Goal: Task Accomplishment & Management: Manage account settings

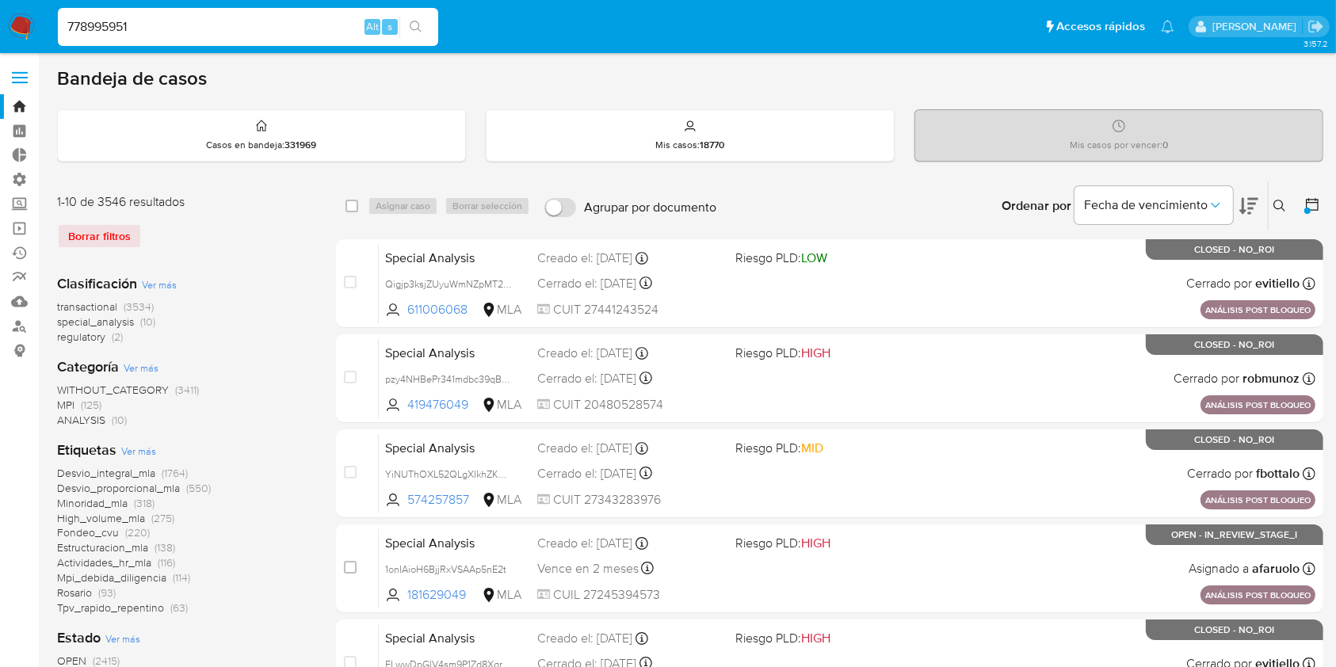
type input "778995951"
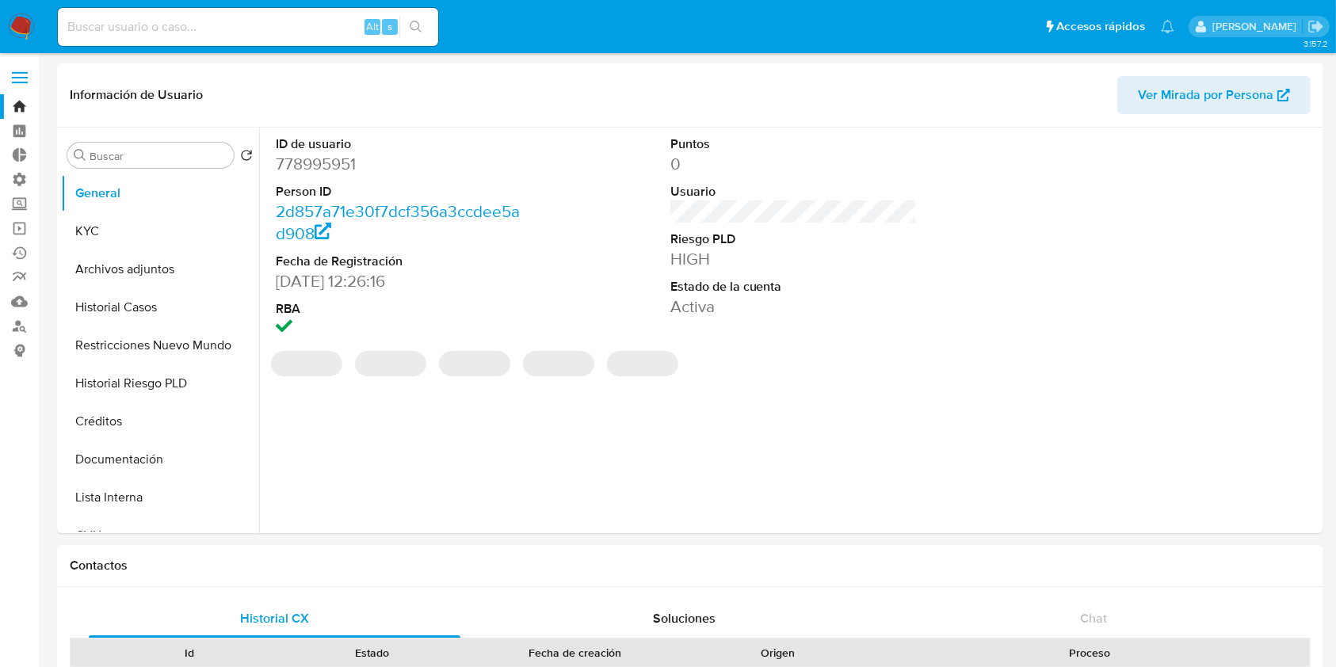
select select "10"
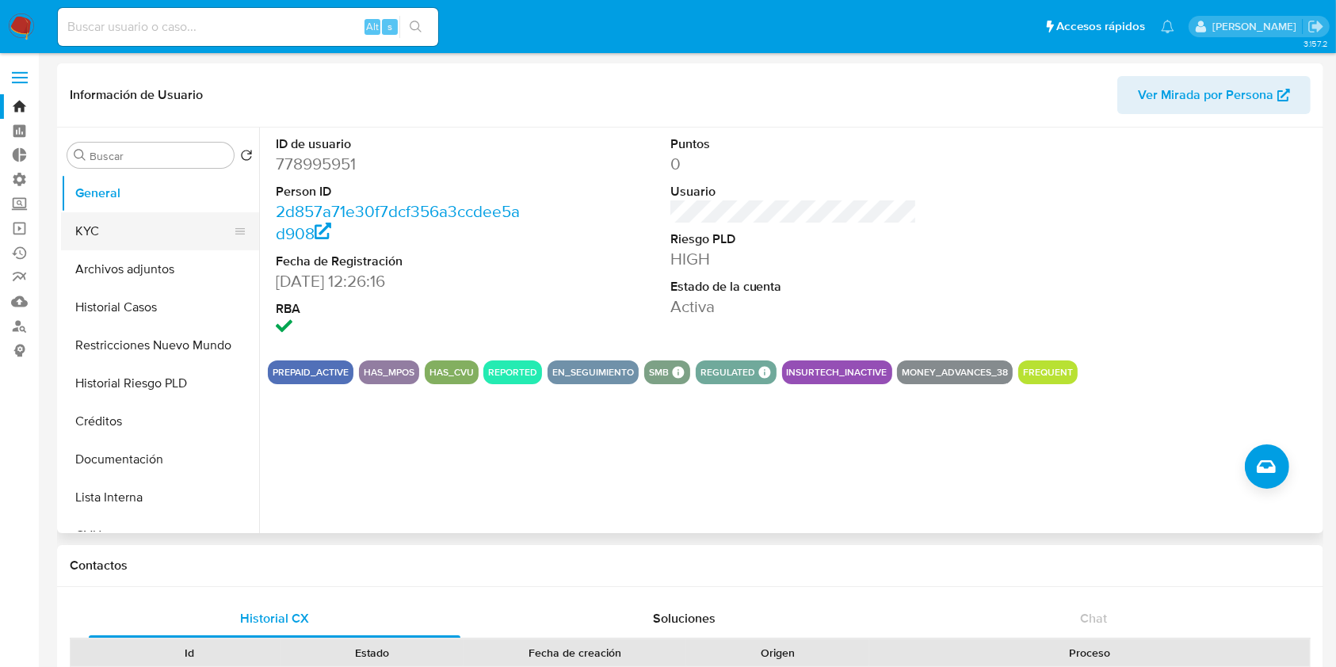
click at [137, 219] on button "KYC" at bounding box center [153, 231] width 185 height 38
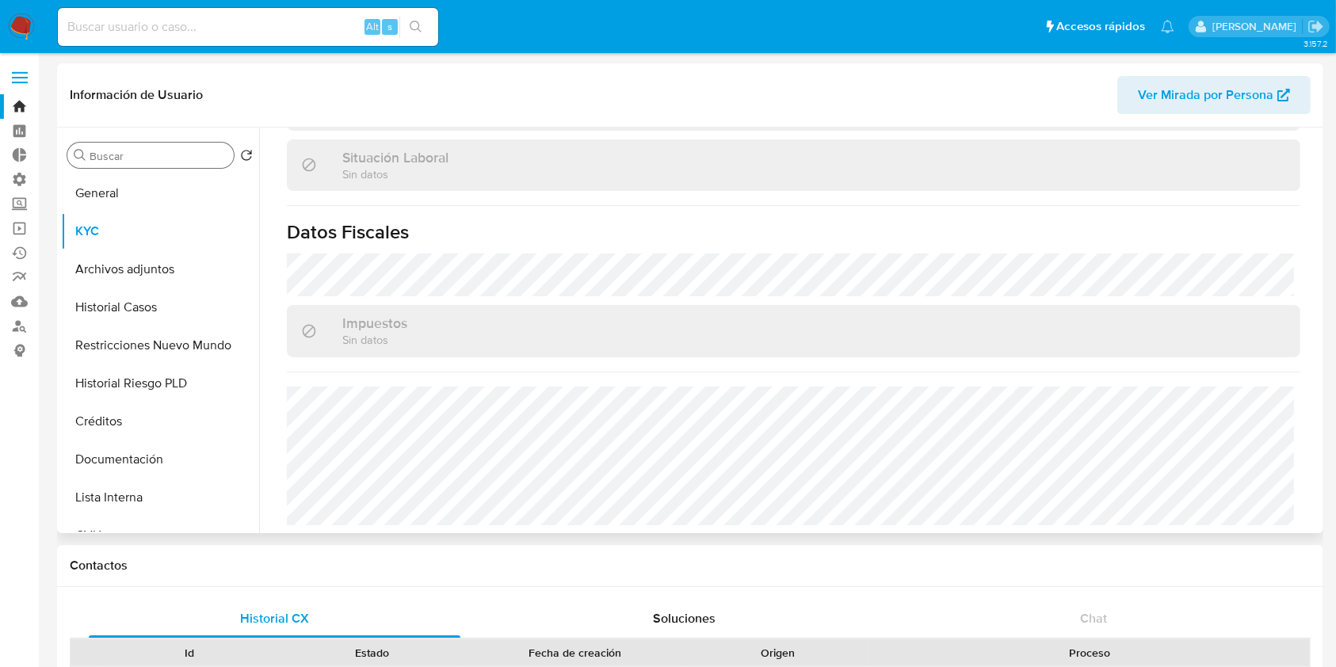
click at [132, 153] on input "Buscar" at bounding box center [159, 156] width 138 height 14
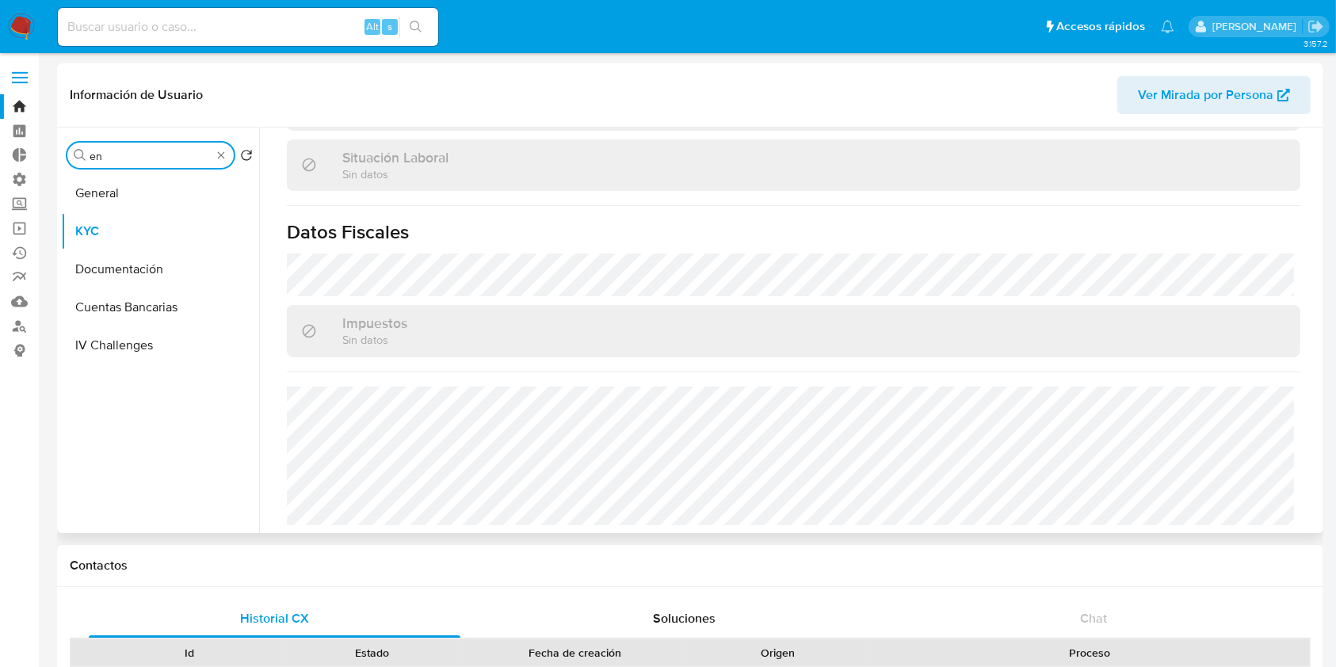
type input "e"
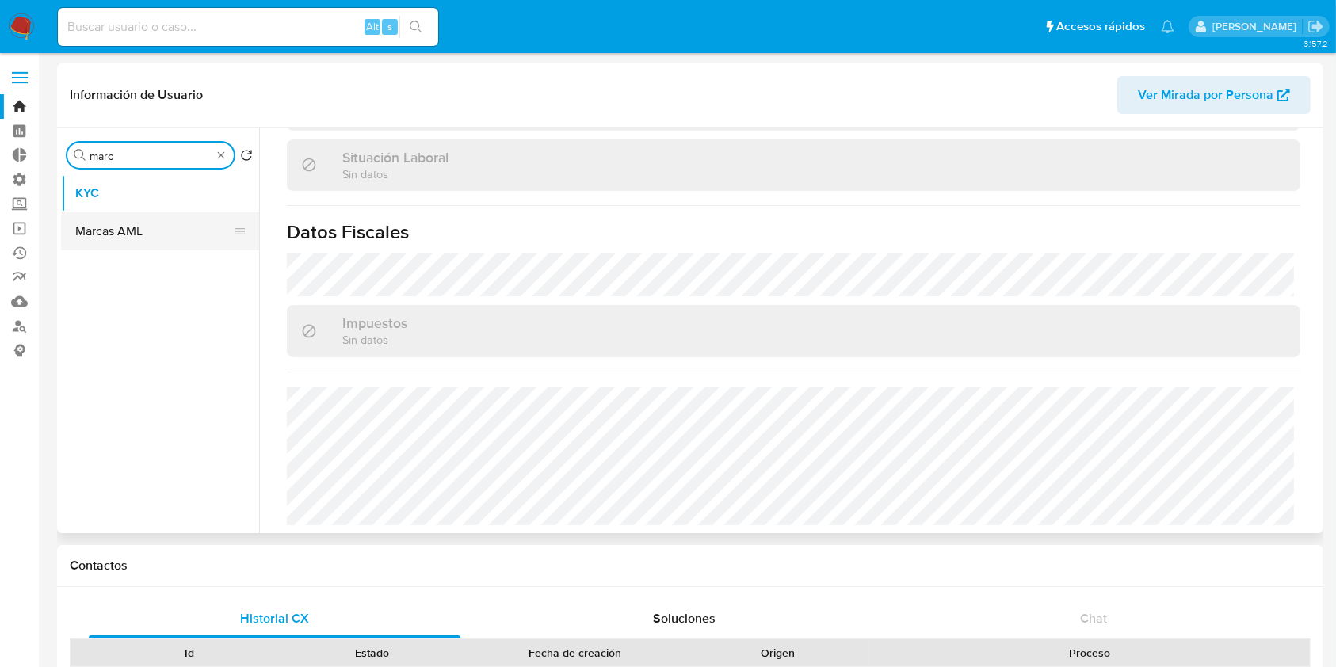
type input "marc"
click at [103, 233] on button "Marcas AML" at bounding box center [153, 231] width 185 height 38
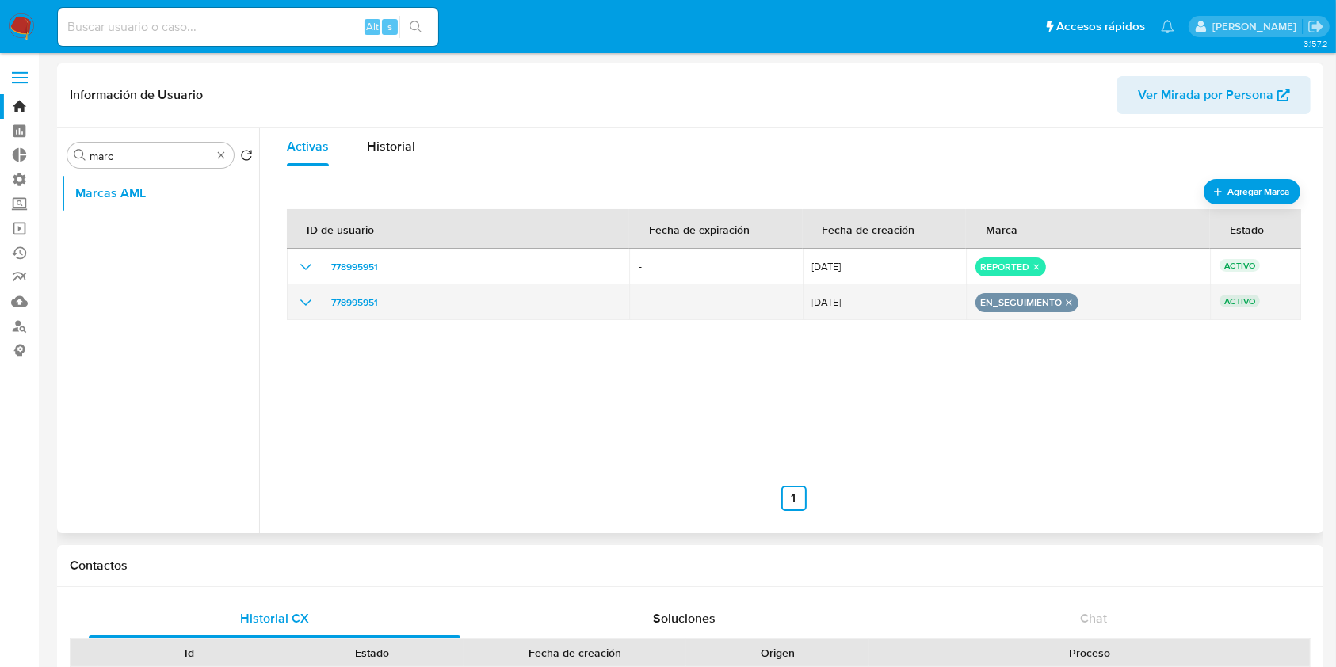
click at [1063, 299] on icon "remove-mark-EN_SEGUIMIENTO" at bounding box center [1068, 302] width 10 height 10
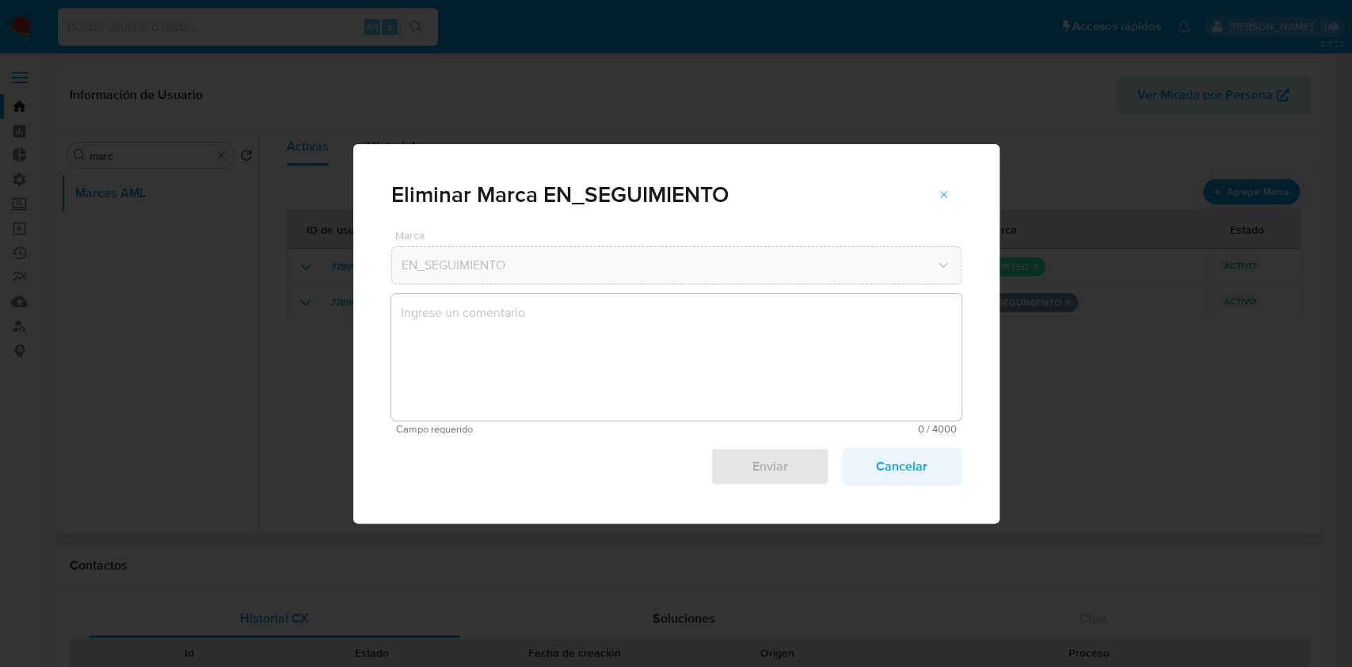
click at [901, 474] on span "Cancelar" at bounding box center [902, 466] width 78 height 35
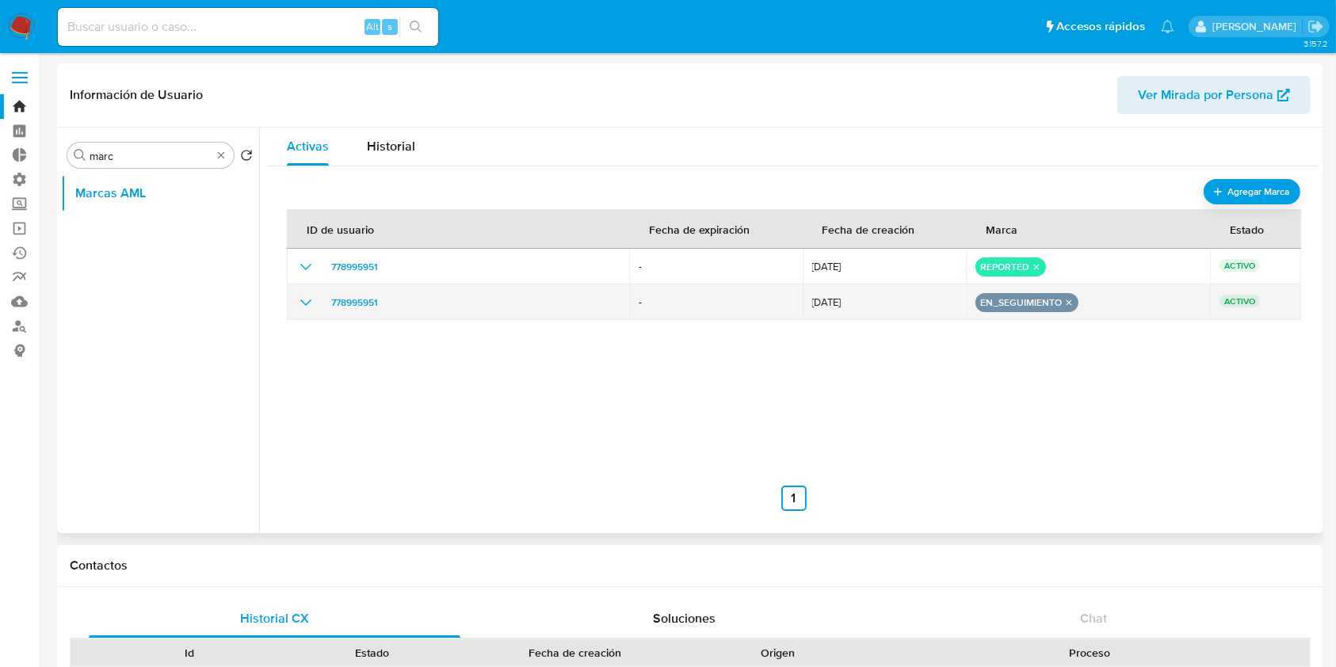
click at [307, 306] on icon "show_hidden_detail_by_id_778995951" at bounding box center [305, 302] width 19 height 19
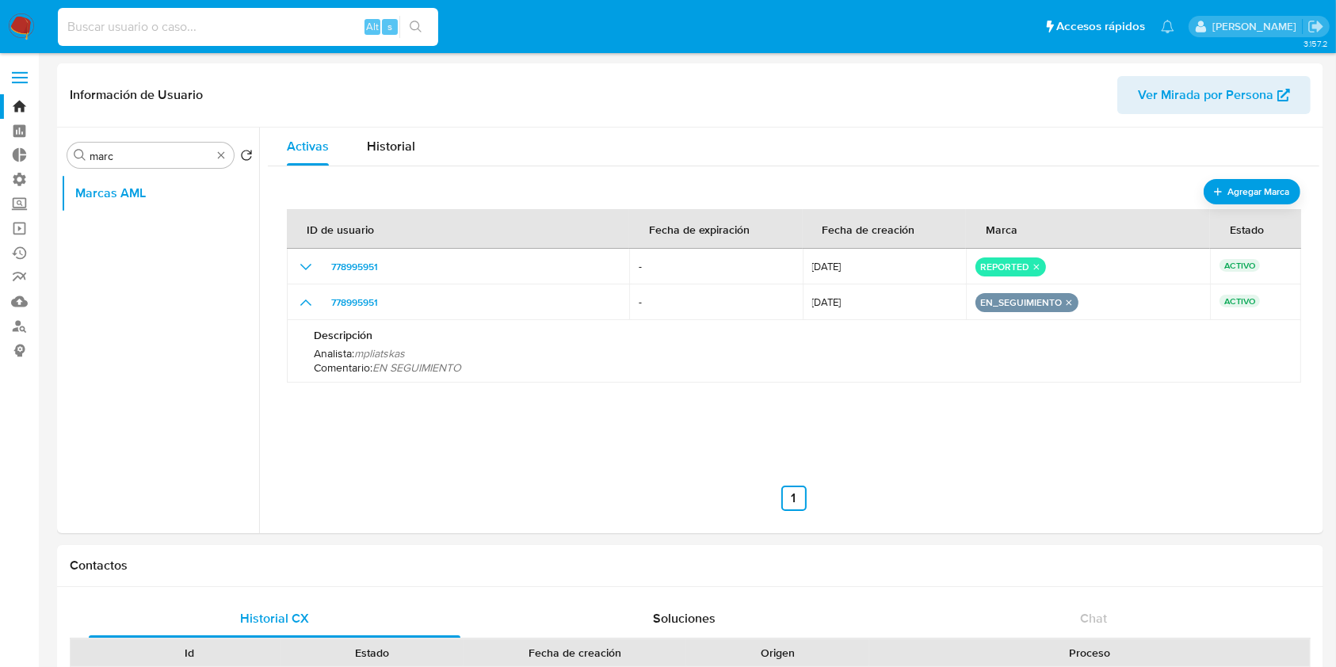
click at [154, 28] on input at bounding box center [248, 27] width 380 height 21
paste input "80338169"
type input "80338169"
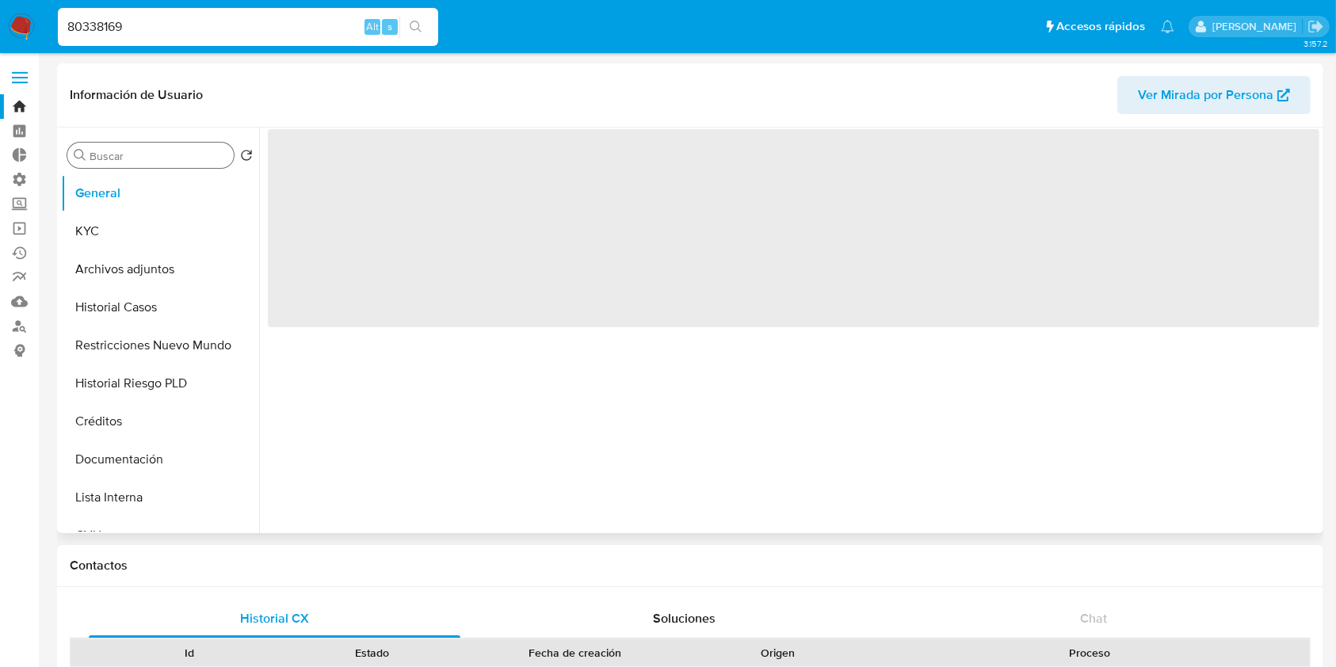
click at [126, 149] on input "Buscar" at bounding box center [159, 156] width 138 height 14
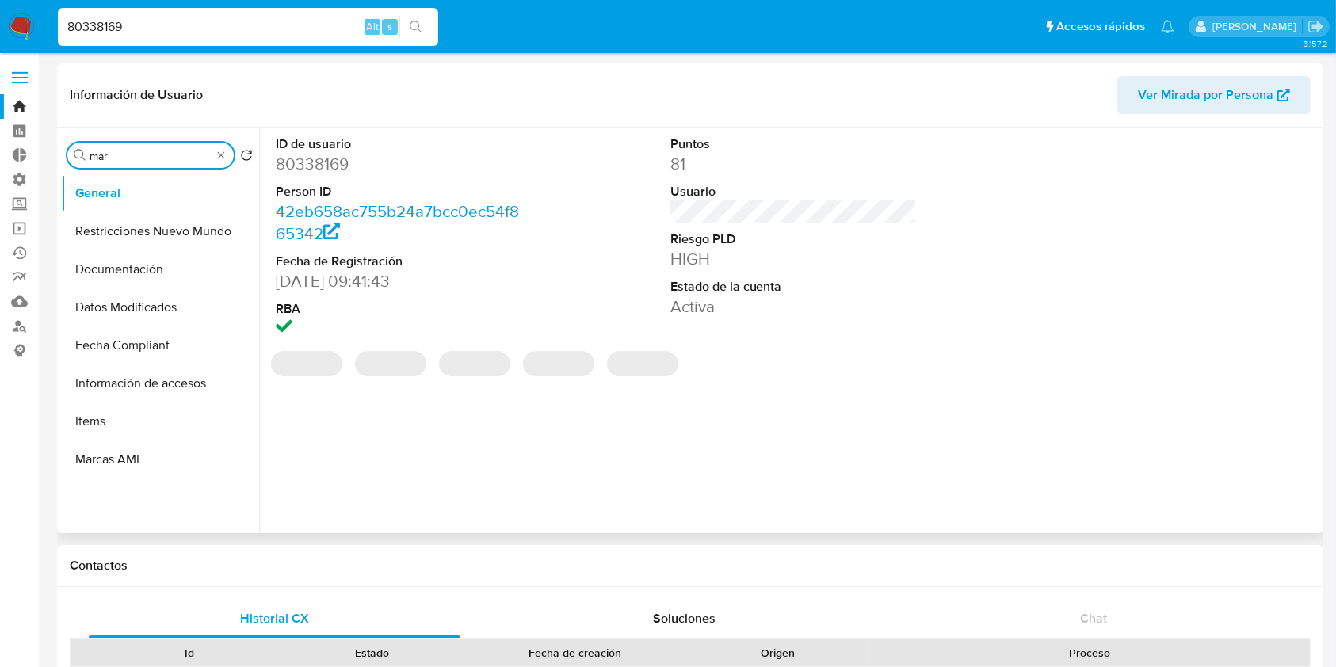
type input "marc"
select select "10"
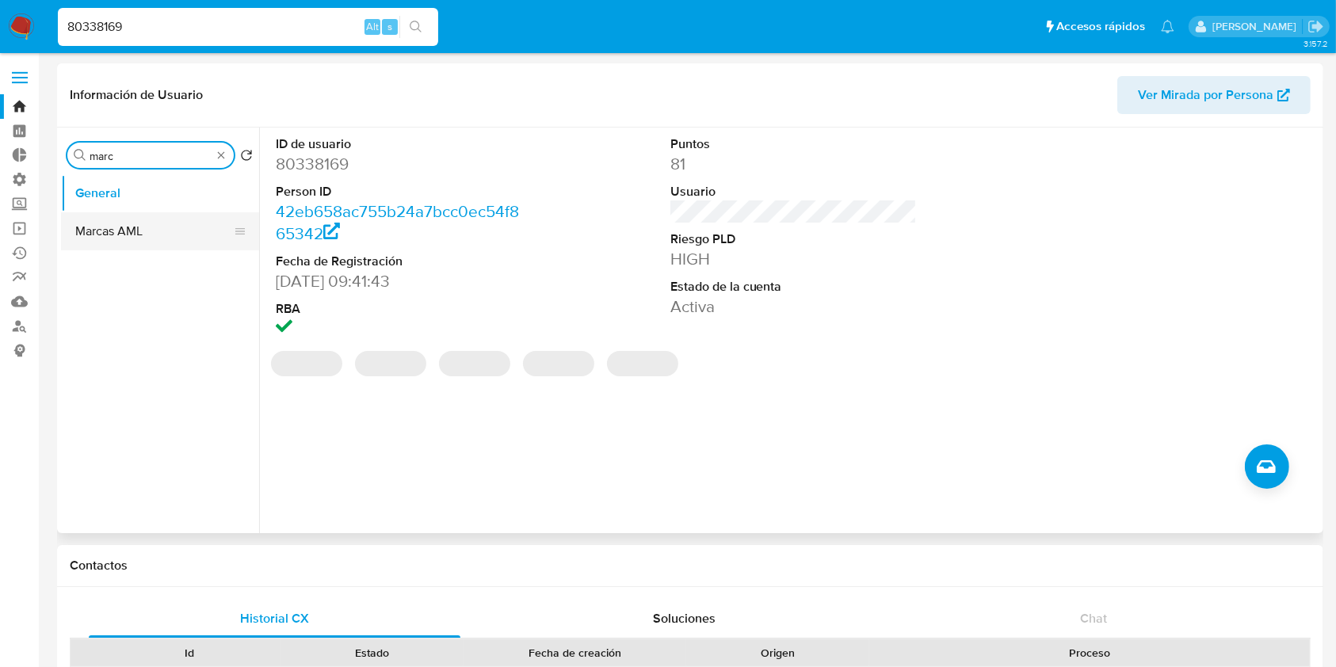
type input "marc"
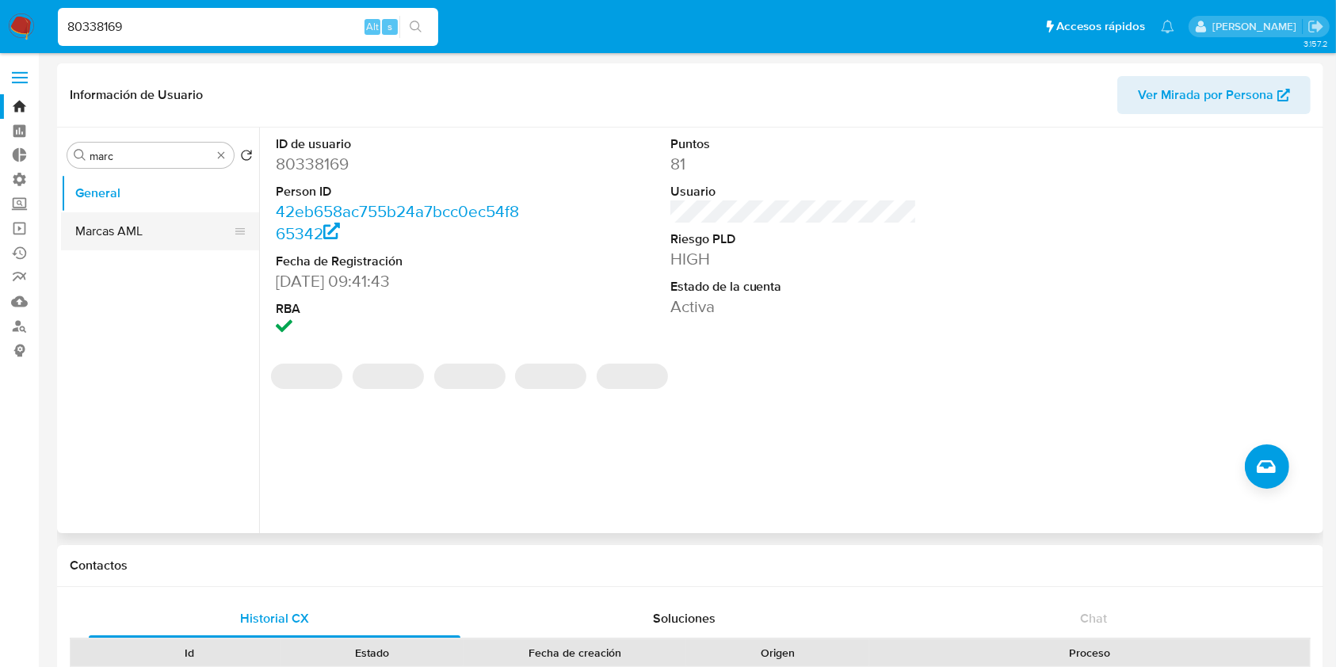
click at [157, 223] on button "Marcas AML" at bounding box center [153, 231] width 185 height 38
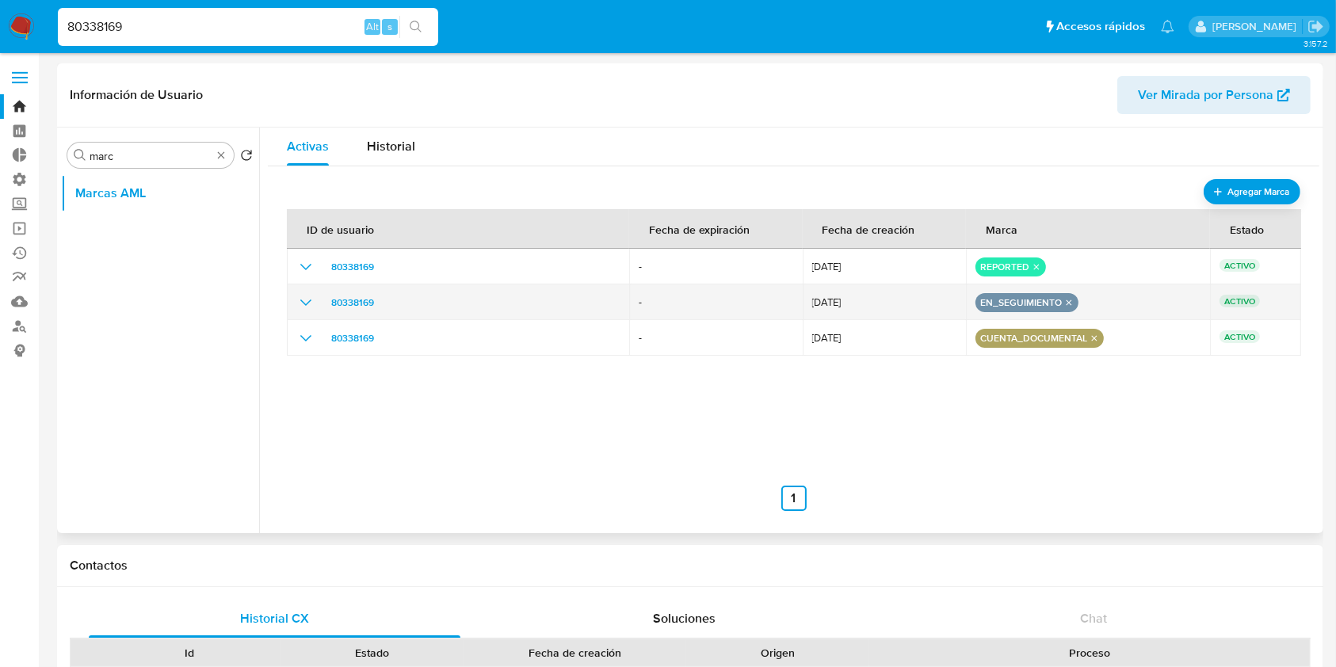
click at [312, 297] on icon "show_hidden_detail_by_id_80338169" at bounding box center [305, 302] width 19 height 19
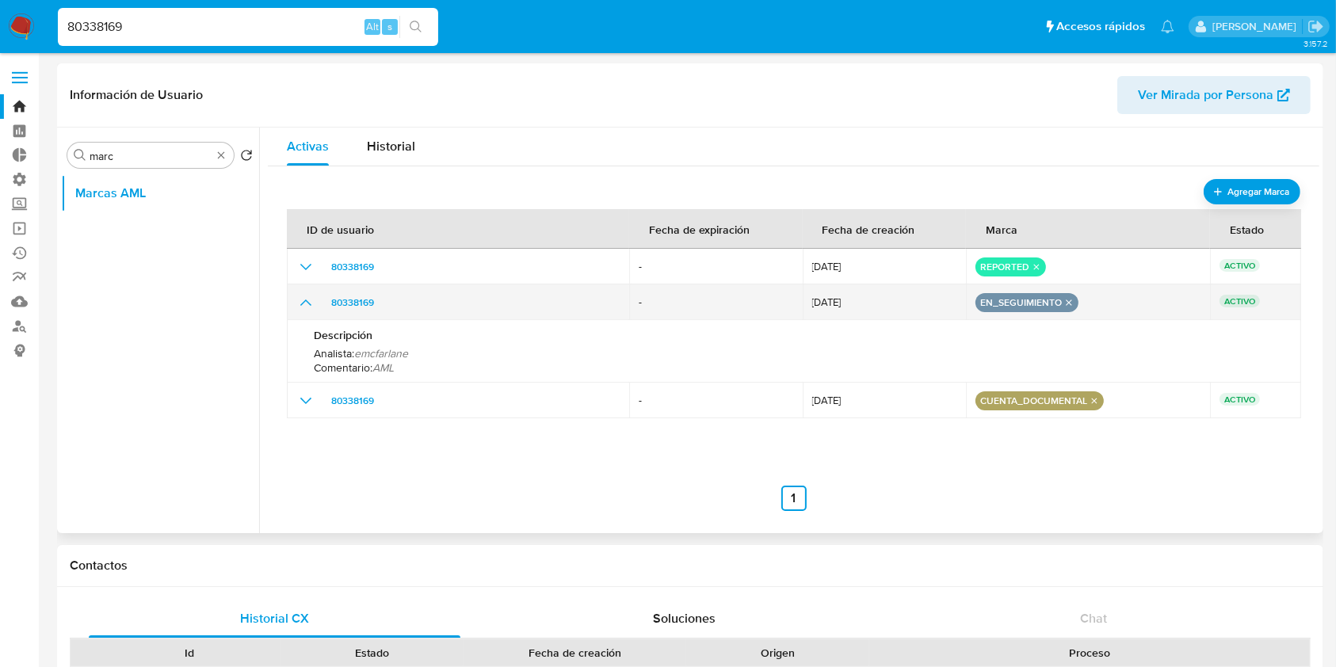
click at [1063, 299] on icon "remove-mark-EN_SEGUIMIENTO" at bounding box center [1068, 302] width 10 height 10
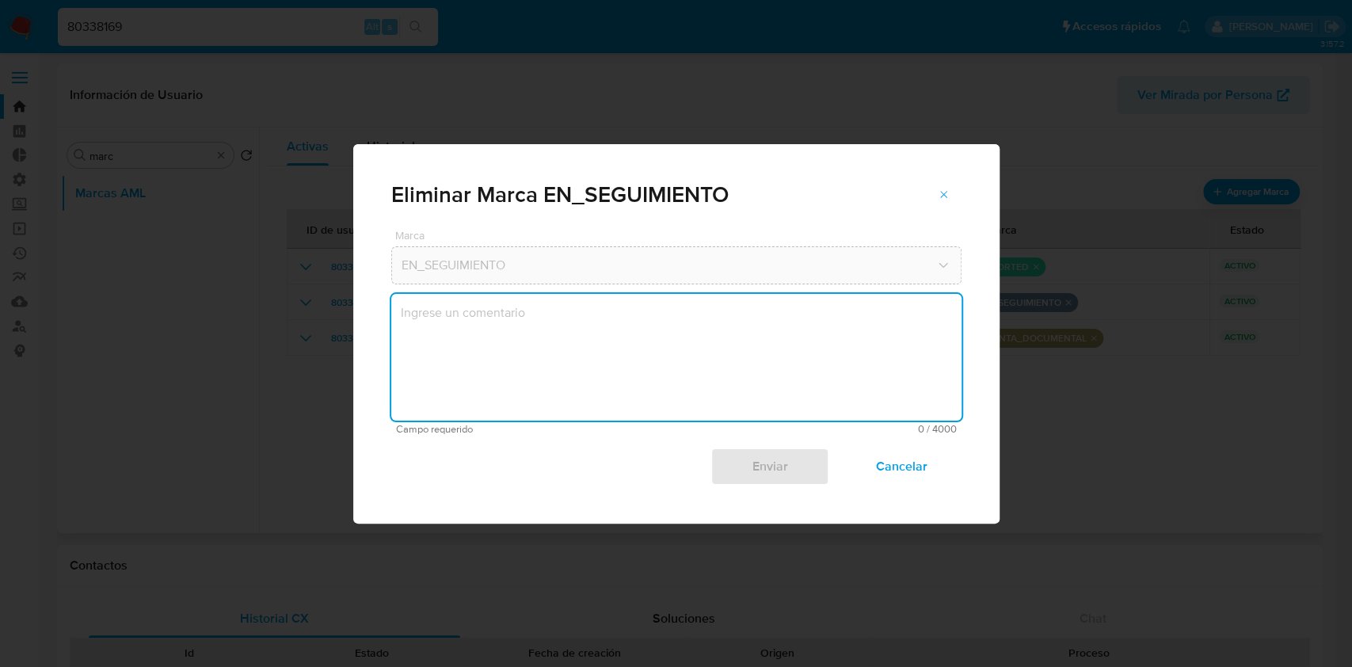
click at [741, 339] on textarea "marks-modal" at bounding box center [676, 357] width 570 height 127
click at [299, 277] on div "Eliminar Marca EN_SEGUIMIENTO Marca EN_SEGUIMIENTO aml Campo requerido 3 / 4000…" at bounding box center [676, 333] width 1352 height 667
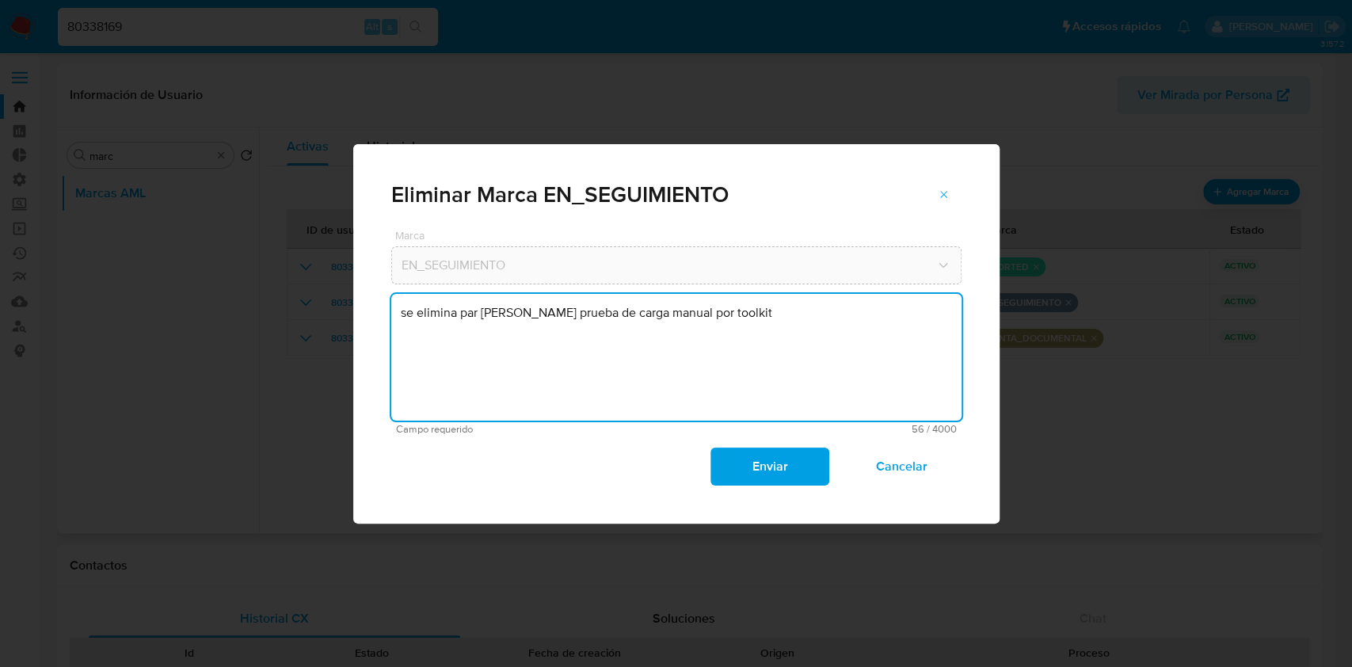
click at [488, 313] on textarea "se elimina par [PERSON_NAME] prueba de carga manual por toolkit" at bounding box center [676, 357] width 570 height 127
click at [756, 319] on textarea "se elimina par hacer prueba de carga manual por toolkit" at bounding box center [676, 357] width 570 height 127
type textarea "se elimina par hacer prueba de carga manual por toolkit sin caso."
click at [783, 471] on span "Enviar" at bounding box center [770, 466] width 78 height 35
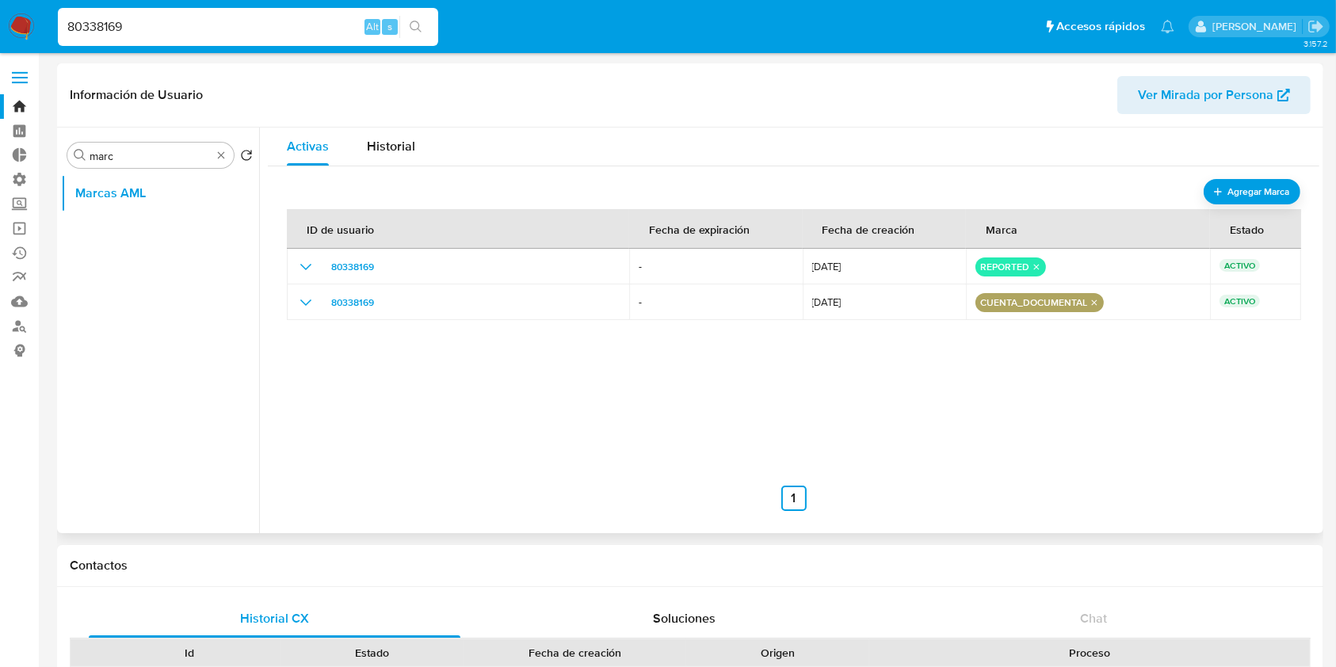
drag, startPoint x: 130, startPoint y: 25, endPoint x: 0, endPoint y: 17, distance: 130.1
click at [0, 17] on nav "Pausado Ver notificaciones 80338169 Alt s Accesos rápidos Presiona las siguient…" at bounding box center [668, 26] width 1336 height 53
click at [32, 10] on nav "Pausado Ver notificaciones 80338169 Alt s Accesos rápidos Presiona las siguient…" at bounding box center [668, 26] width 1336 height 53
click at [32, 16] on img at bounding box center [21, 26] width 27 height 27
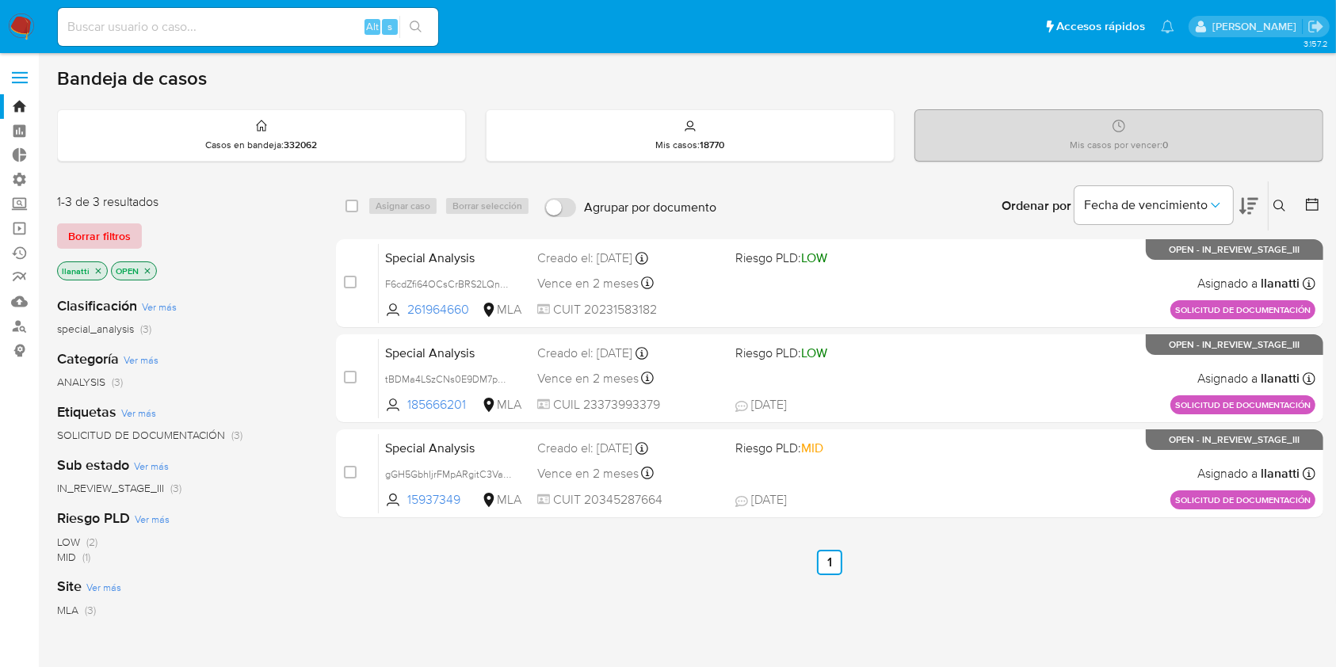
click at [120, 241] on span "Borrar filtros" at bounding box center [99, 236] width 63 height 22
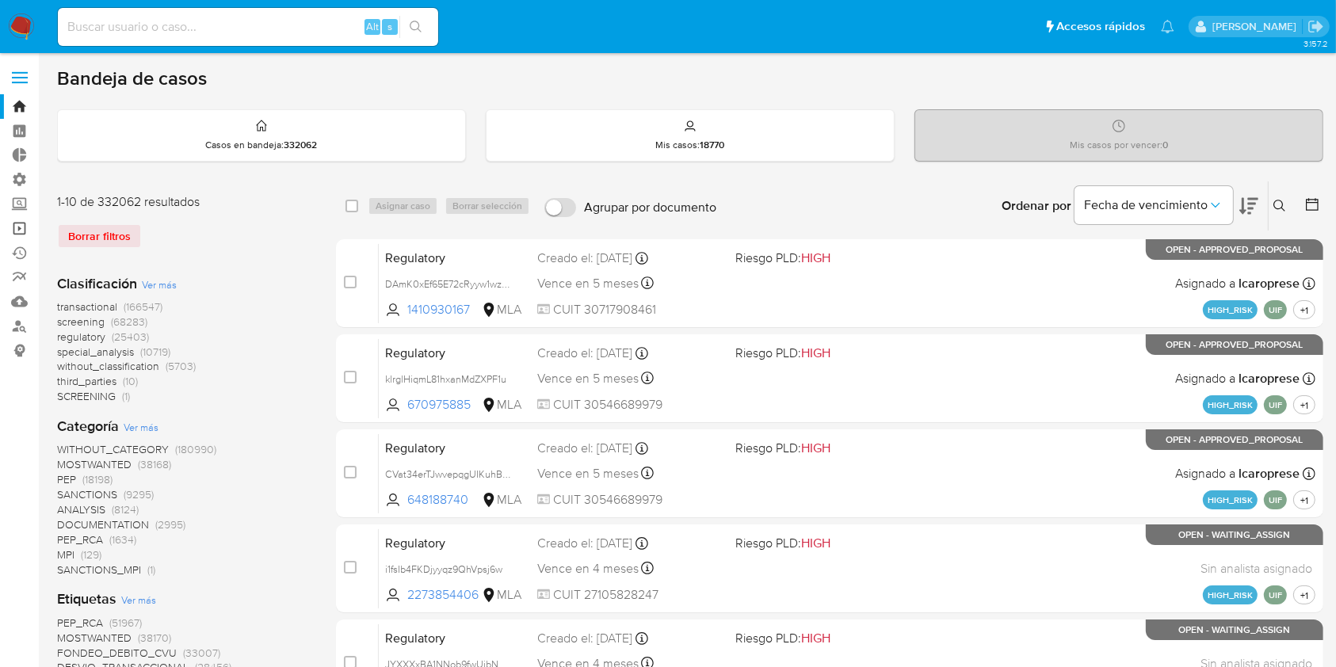
click at [13, 232] on link "Operaciones masivas" at bounding box center [94, 228] width 189 height 25
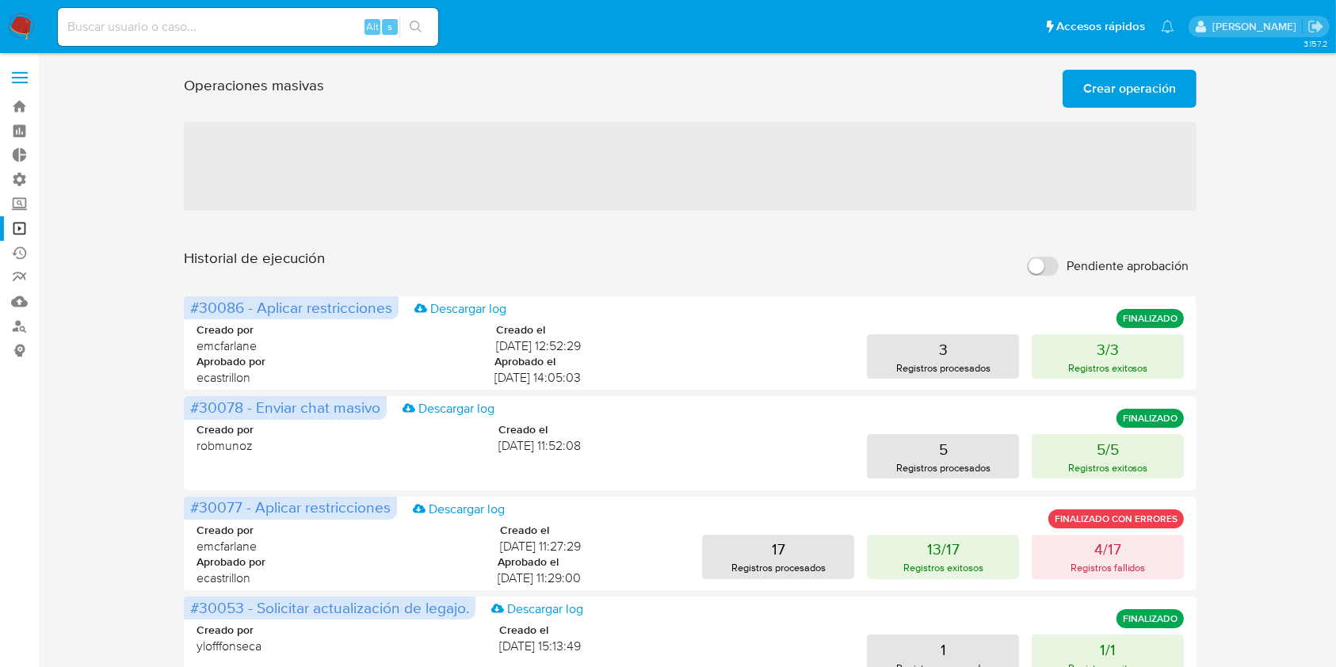
click at [1137, 87] on span "Crear operación" at bounding box center [1129, 88] width 93 height 35
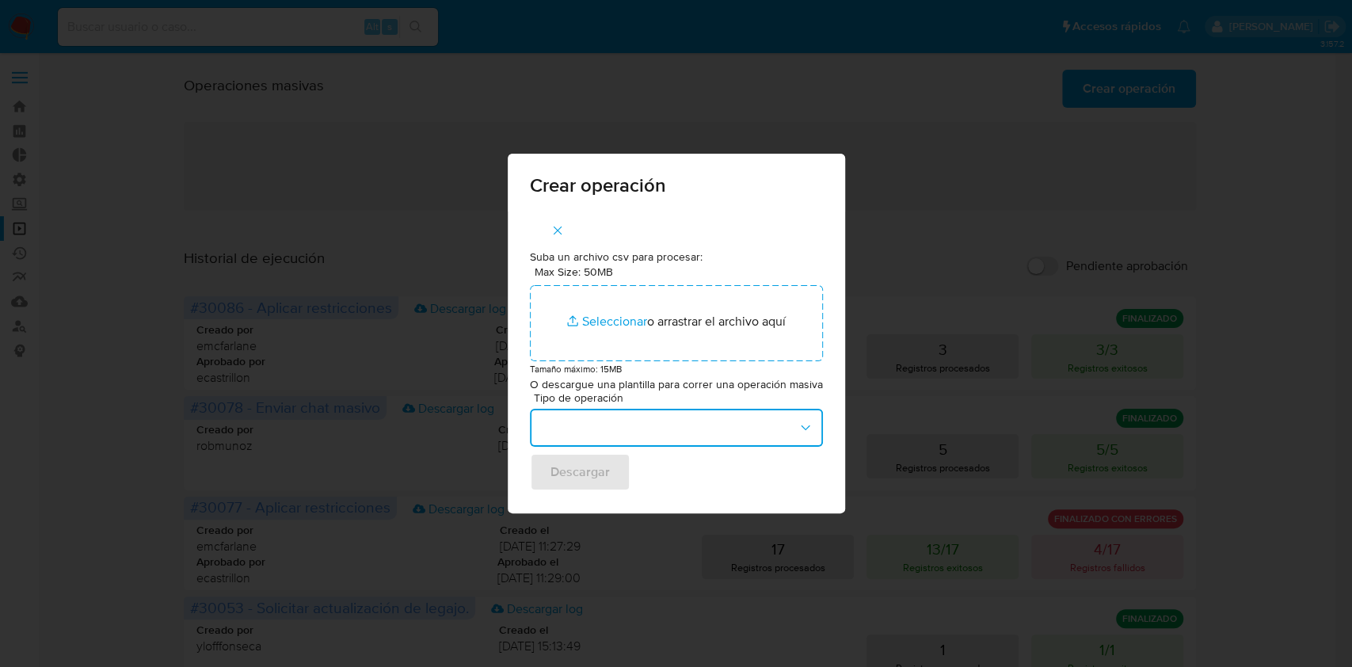
click at [583, 420] on button "button" at bounding box center [676, 428] width 293 height 38
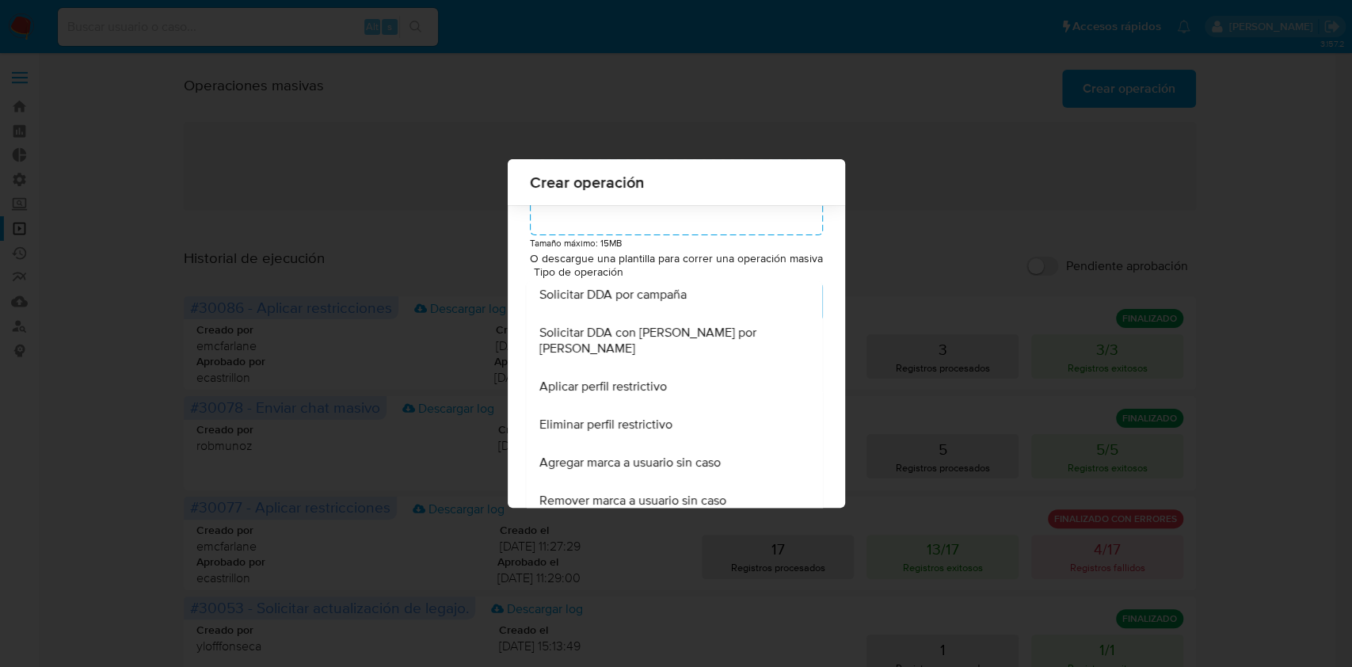
scroll to position [131, 0]
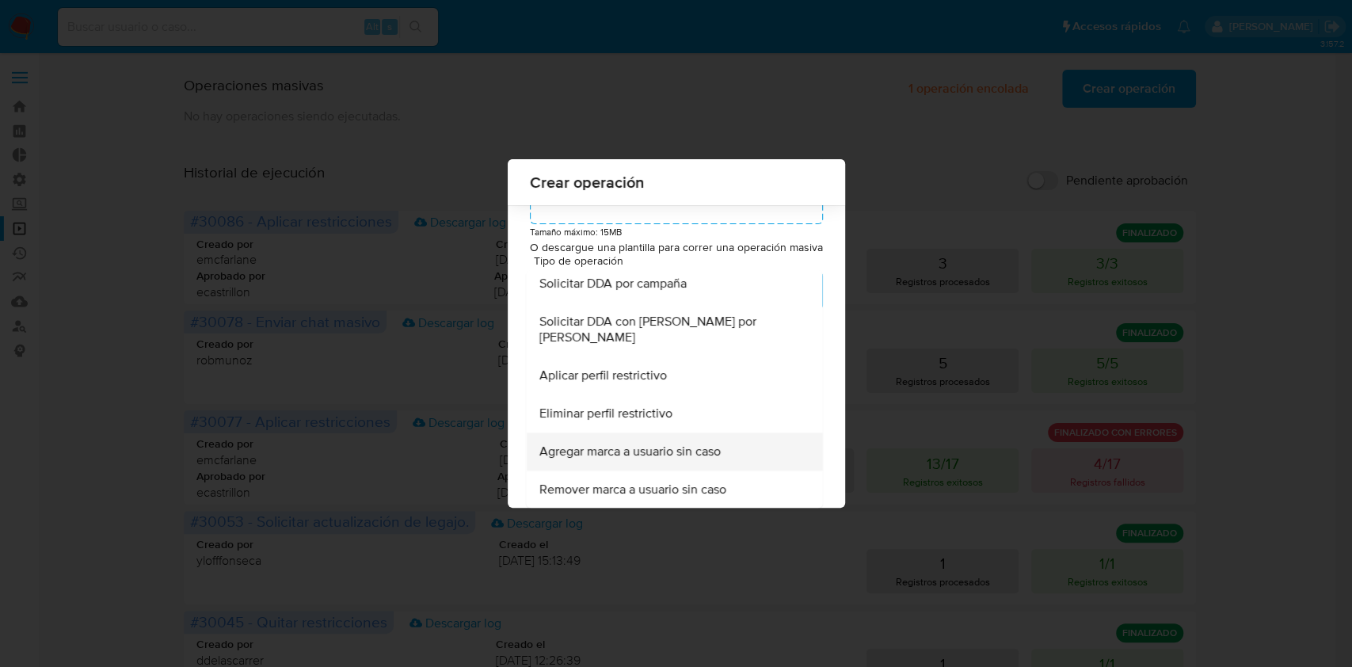
click at [669, 453] on span "Agregar marca a usuario sin caso" at bounding box center [629, 452] width 181 height 16
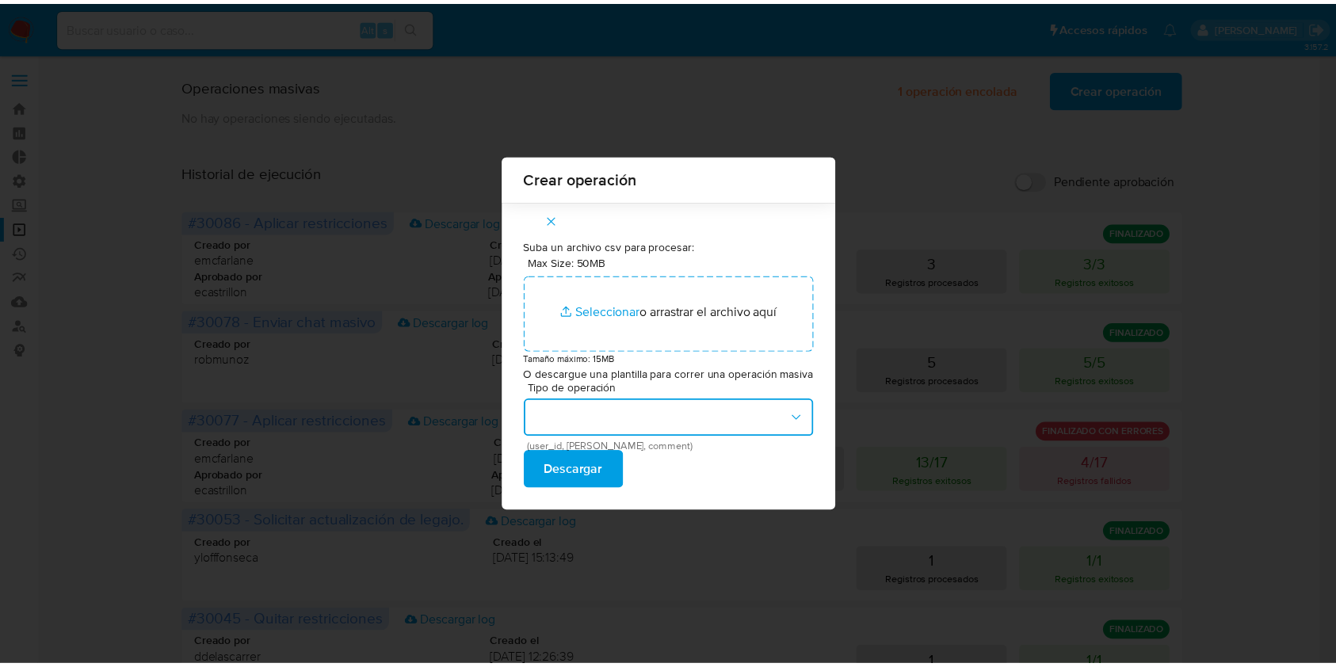
scroll to position [0, 0]
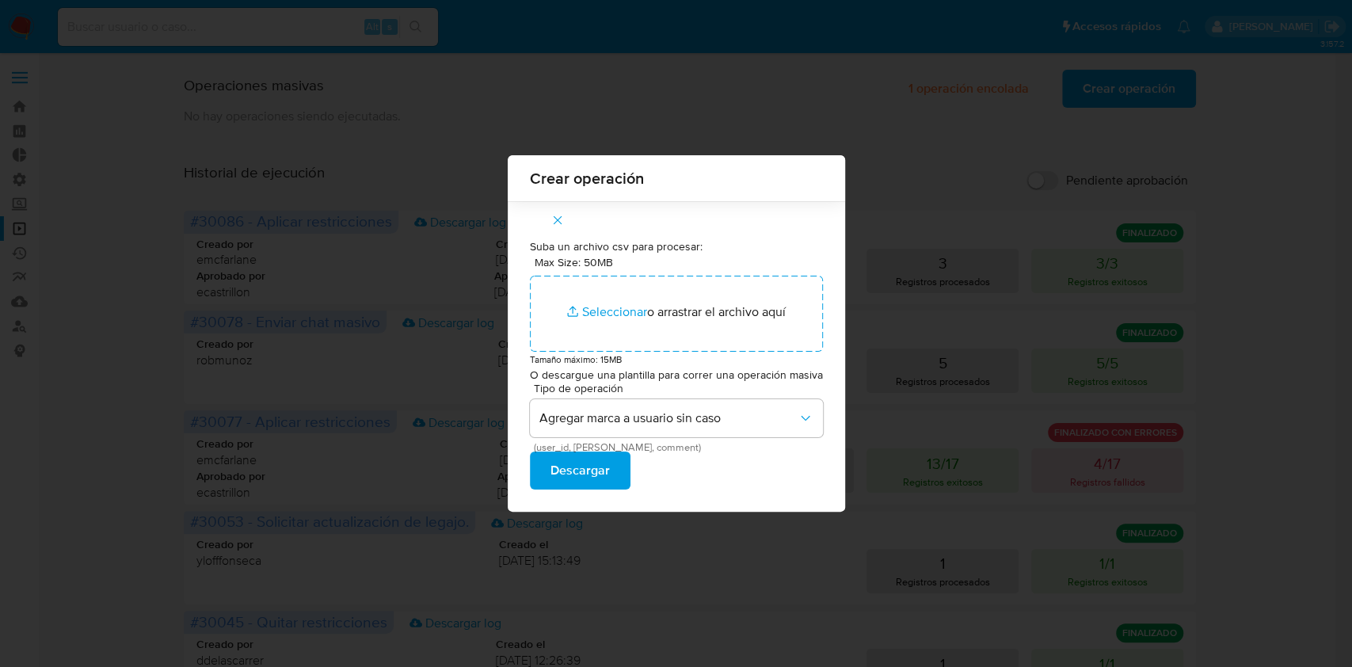
click at [583, 474] on span "Descargar" at bounding box center [580, 470] width 59 height 35
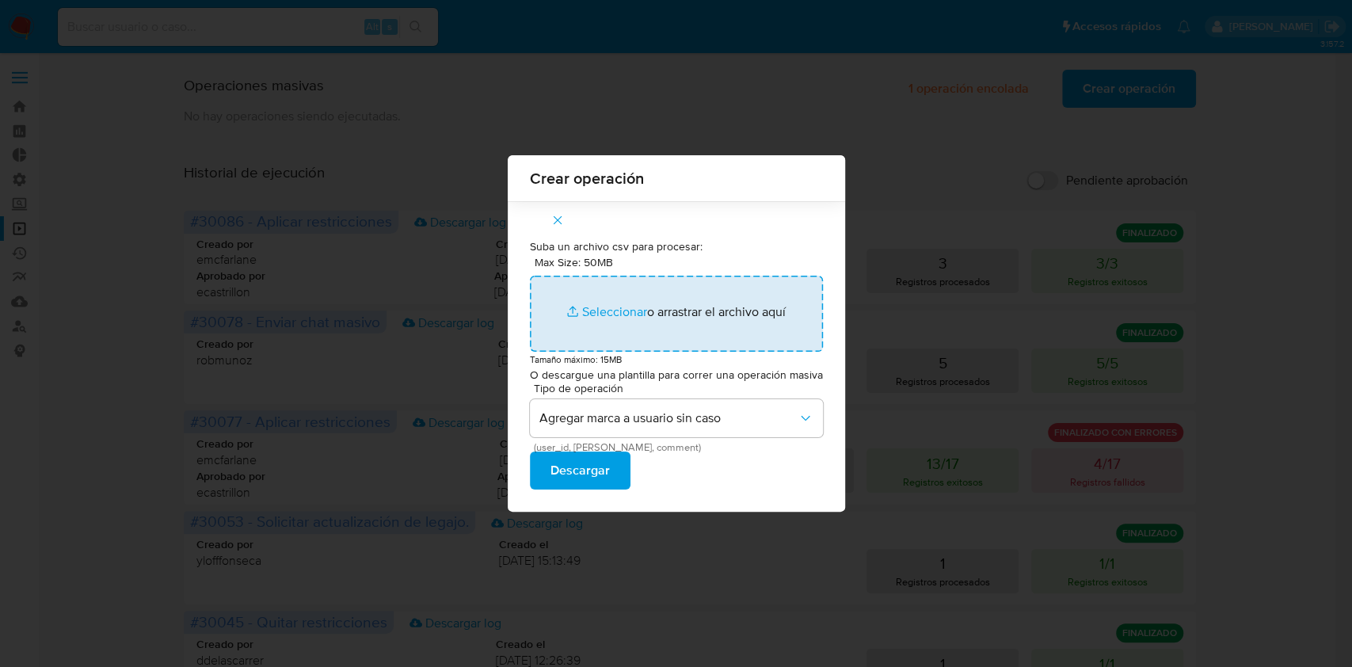
click at [596, 310] on input "Max Size: 50MB Seleccionar archivos" at bounding box center [676, 314] width 293 height 76
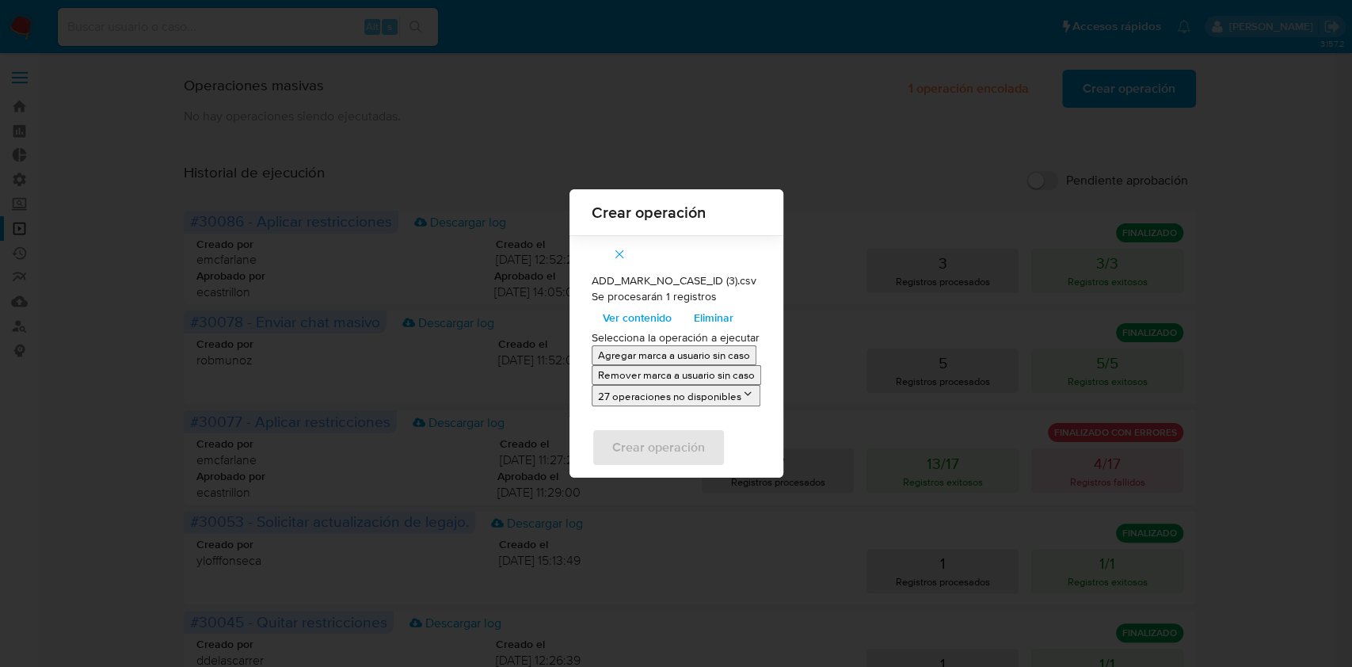
click at [662, 352] on p "Agregar marca a usuario sin caso" at bounding box center [674, 355] width 152 height 15
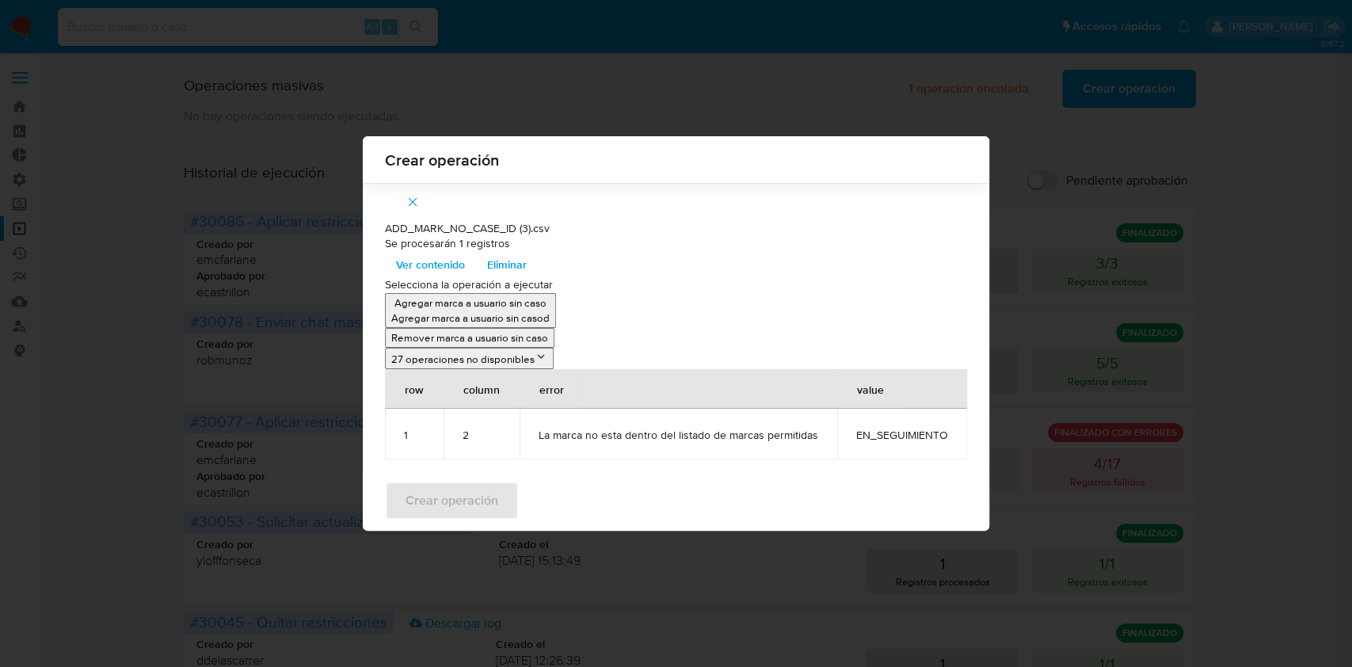
click at [413, 193] on span "button" at bounding box center [413, 202] width 14 height 35
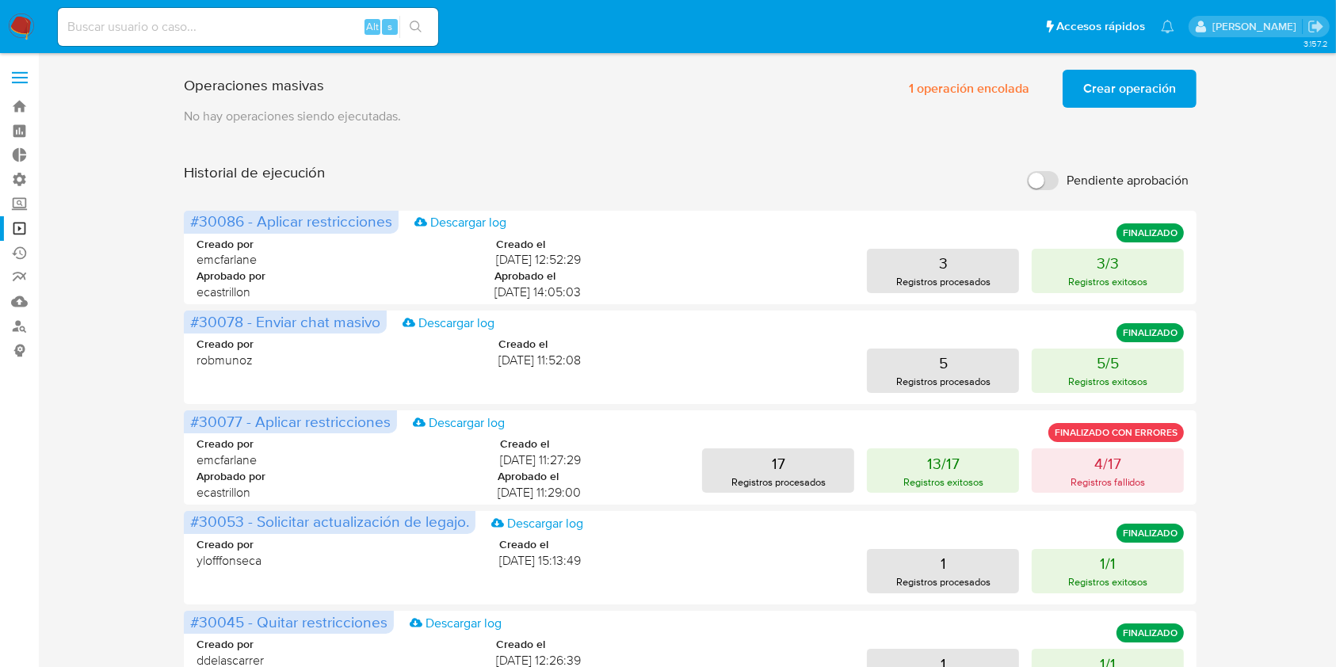
click at [1131, 83] on span "Crear operación" at bounding box center [1129, 88] width 93 height 35
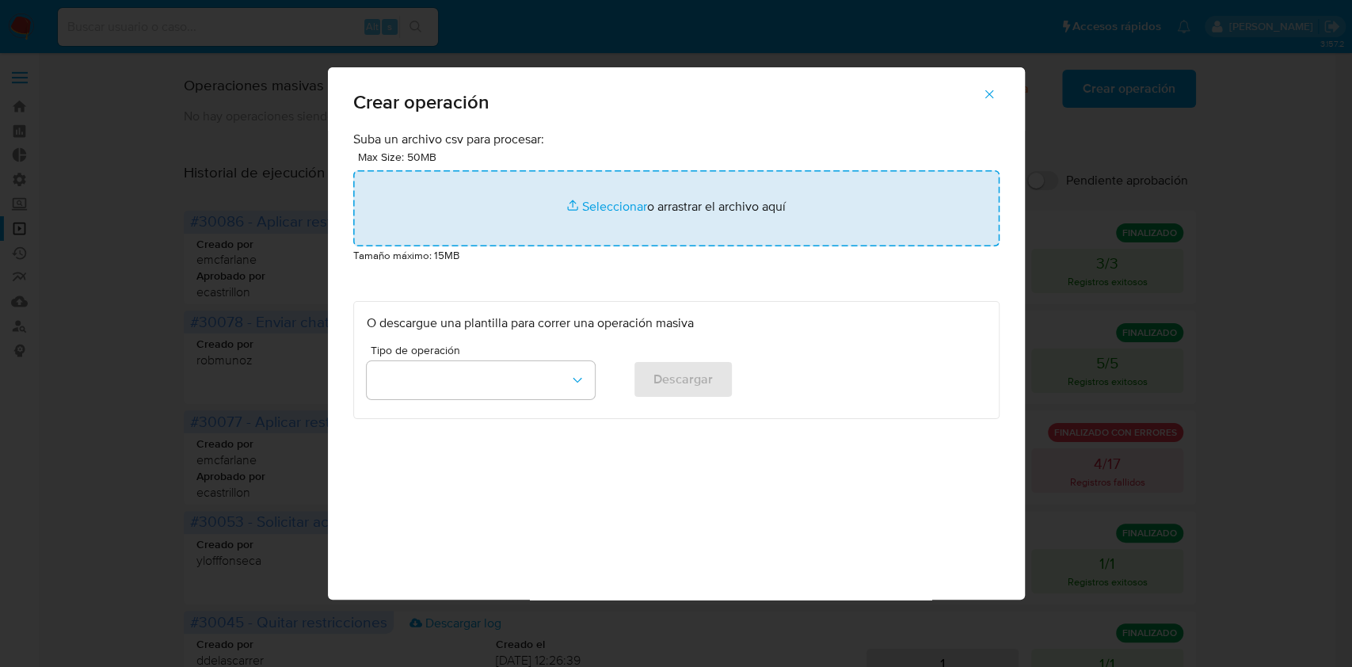
click at [635, 198] on input "file" at bounding box center [676, 208] width 646 height 76
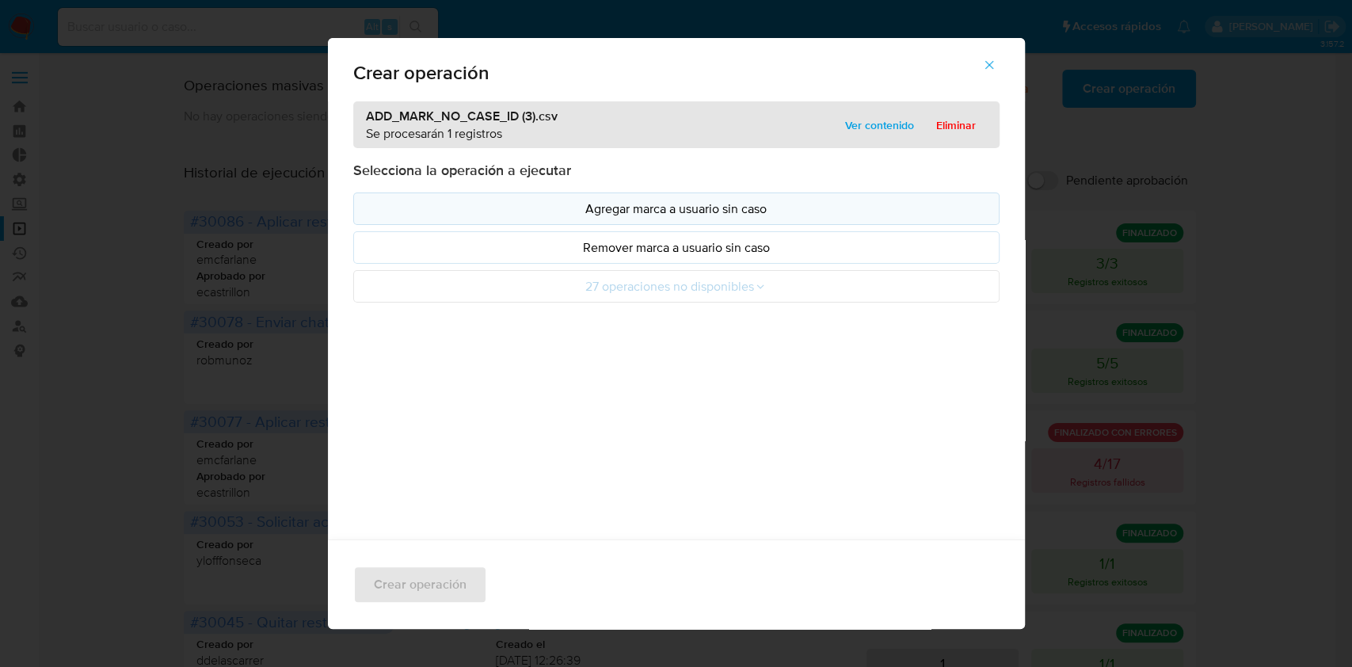
click at [589, 208] on p "Agregar marca a usuario sin caso" at bounding box center [676, 209] width 619 height 18
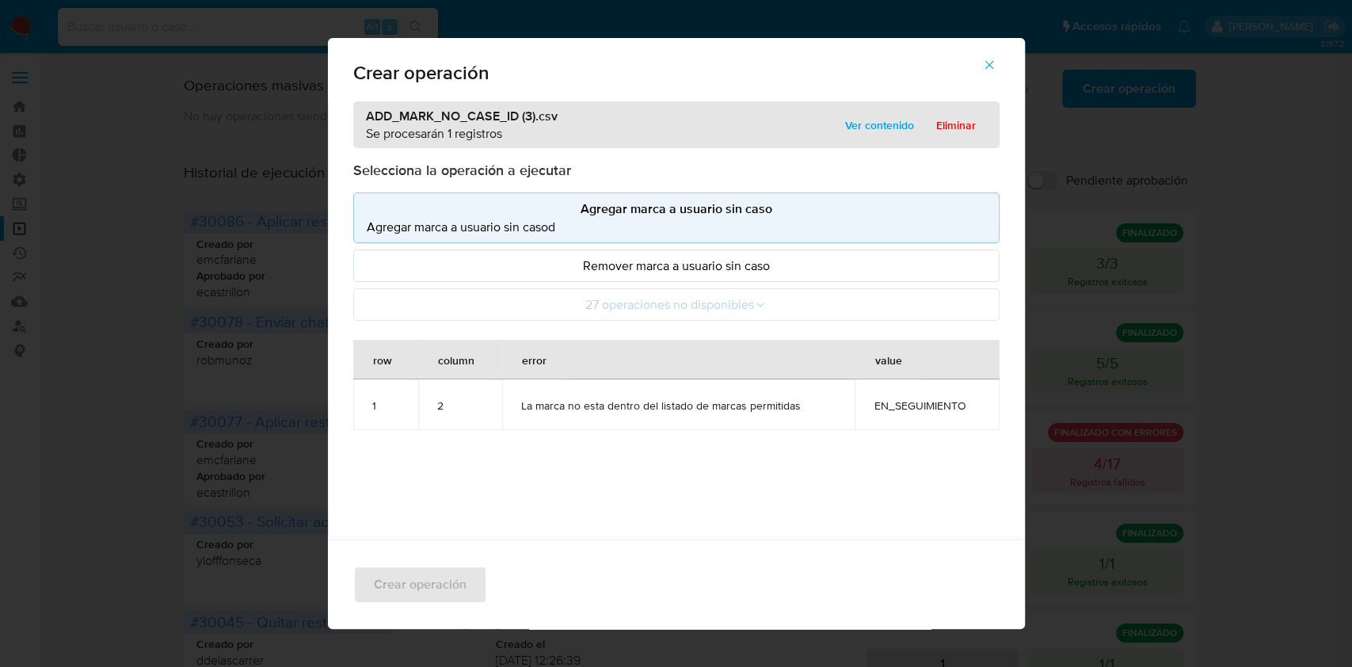
click at [996, 67] on icon "button" at bounding box center [989, 65] width 14 height 14
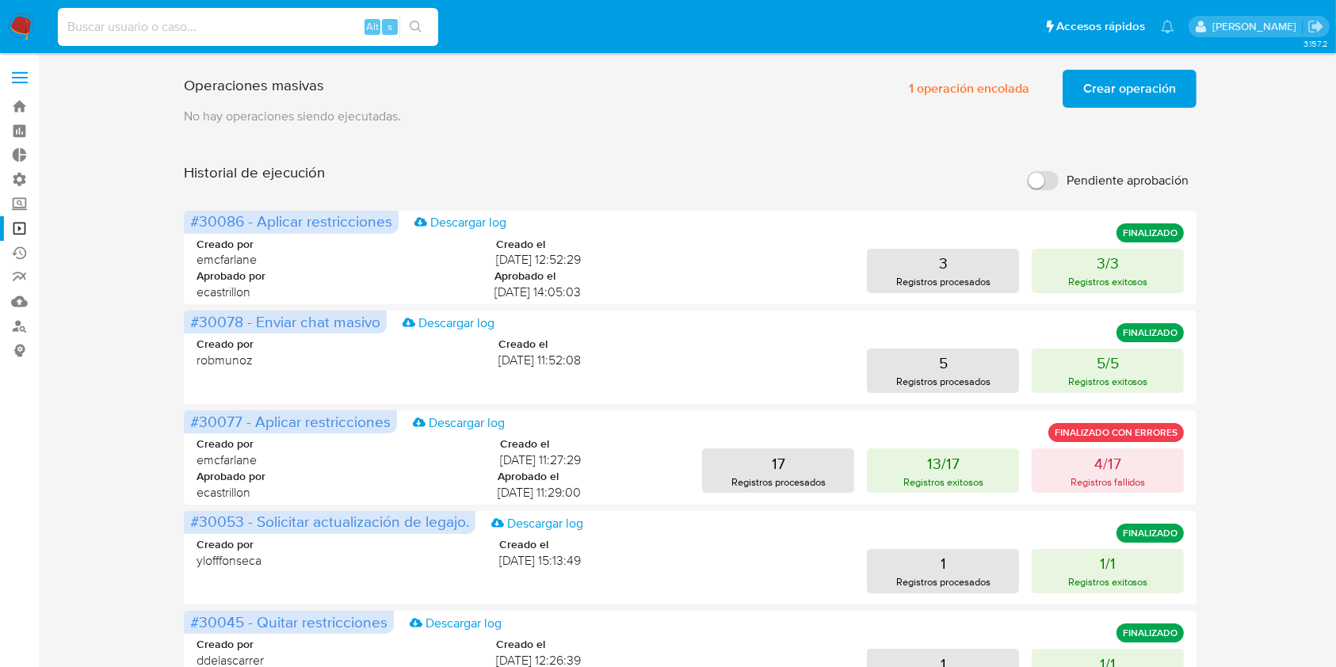
click at [172, 18] on input at bounding box center [248, 27] width 380 height 21
paste input "80338169"
type input "80338169"
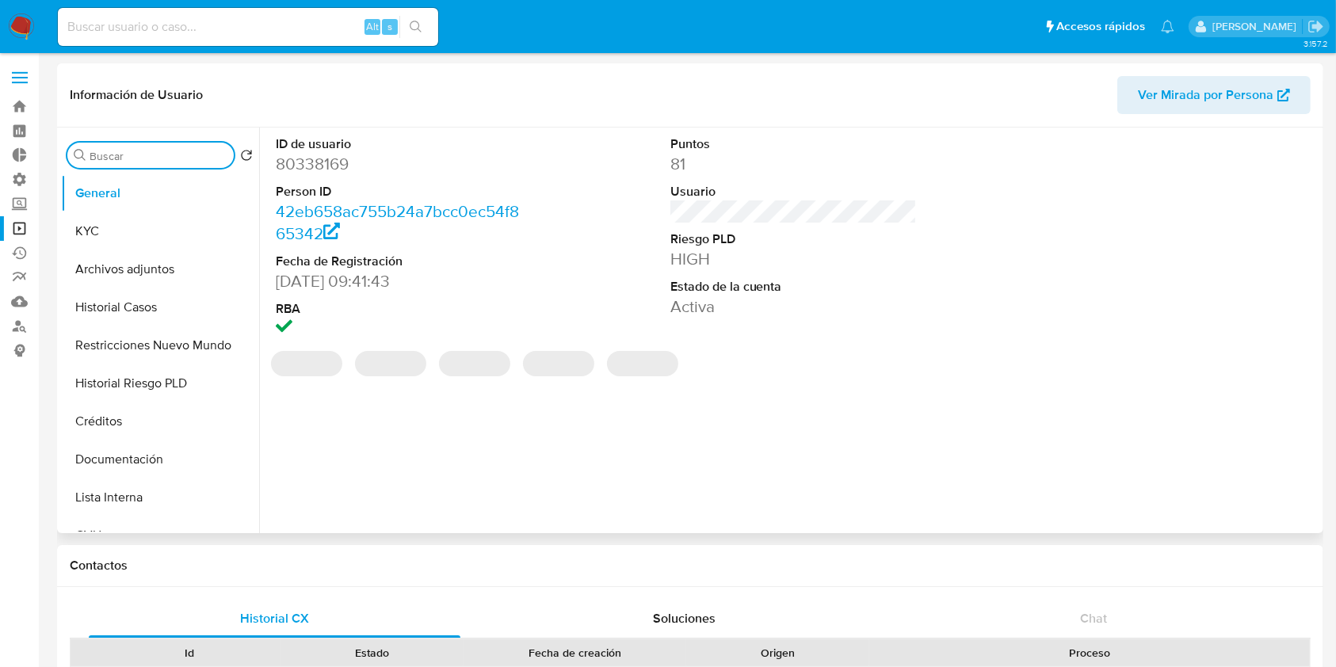
click at [109, 162] on input "Buscar" at bounding box center [159, 156] width 138 height 14
type input "mar"
select select "10"
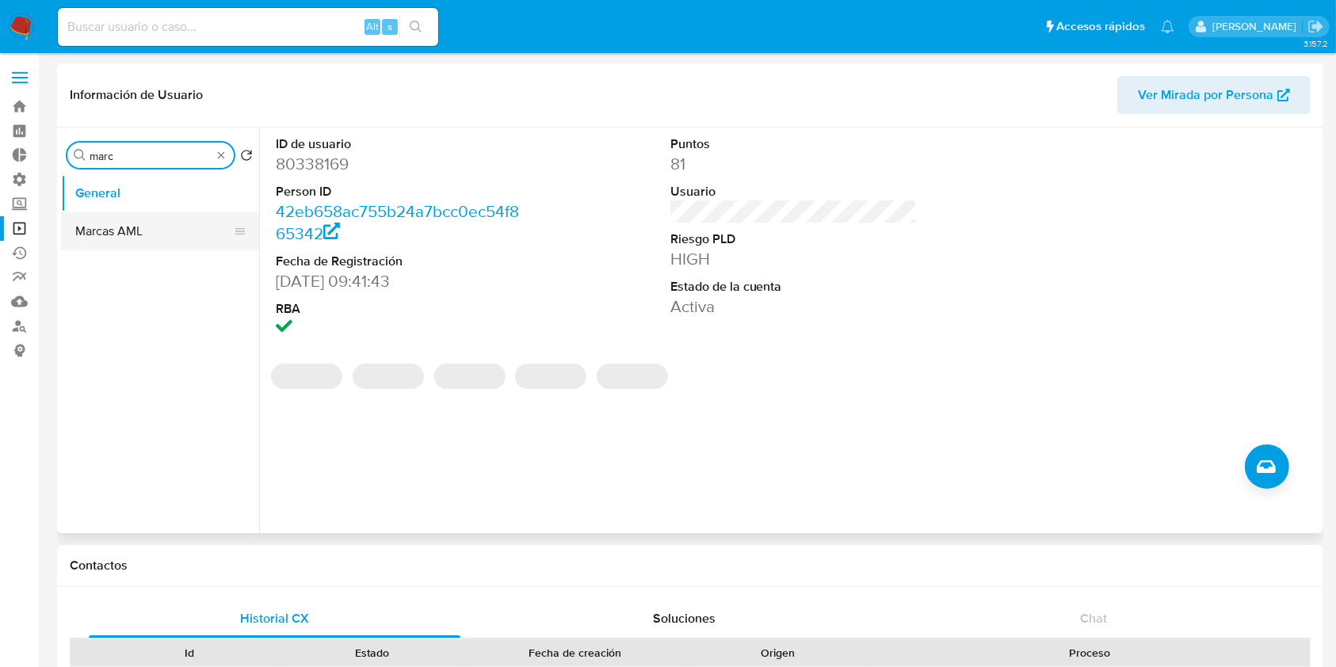
type input "marc"
click at [124, 217] on button "Marcas AML" at bounding box center [153, 231] width 185 height 38
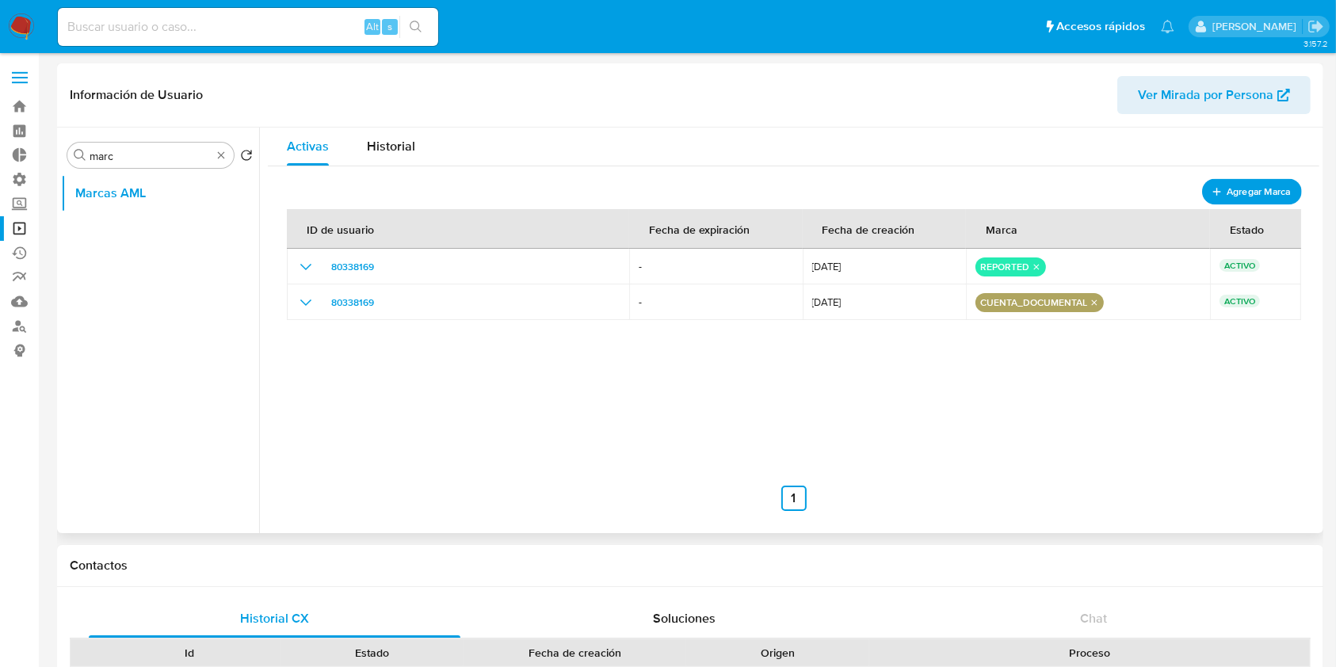
click at [1251, 185] on span "Agregar Marca" at bounding box center [1257, 192] width 63 height 20
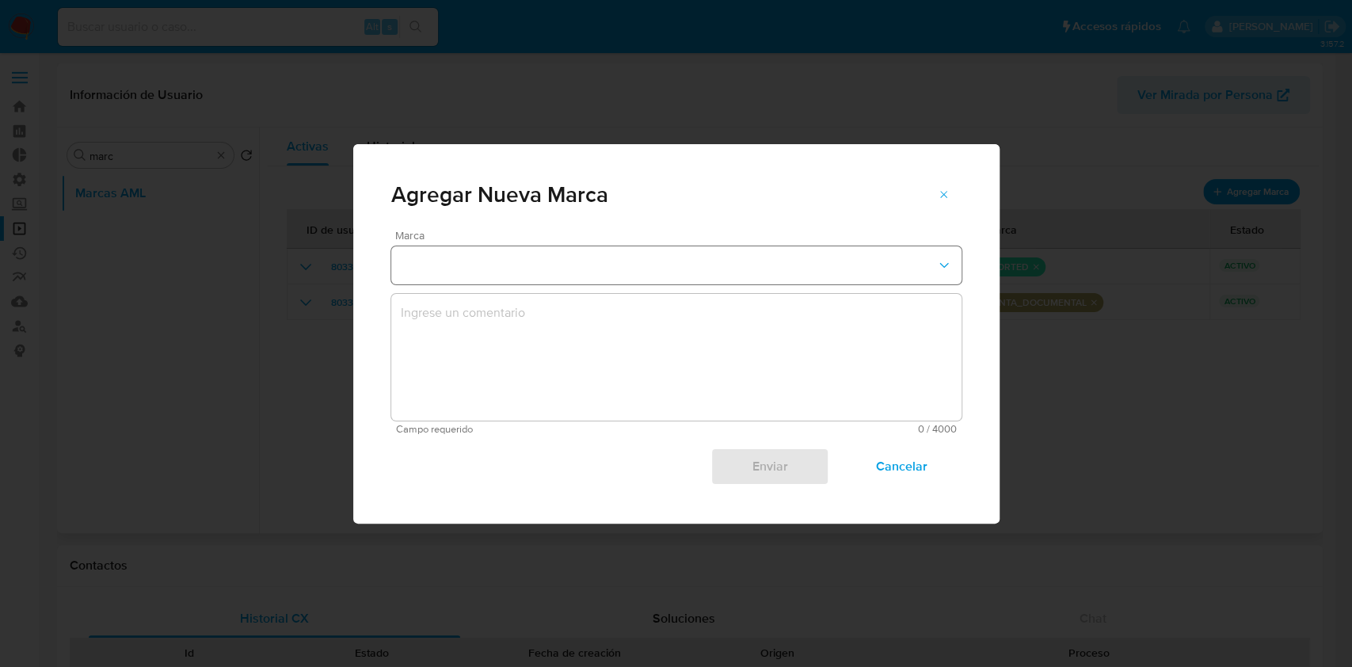
click at [503, 248] on button "marks-modal" at bounding box center [676, 265] width 570 height 38
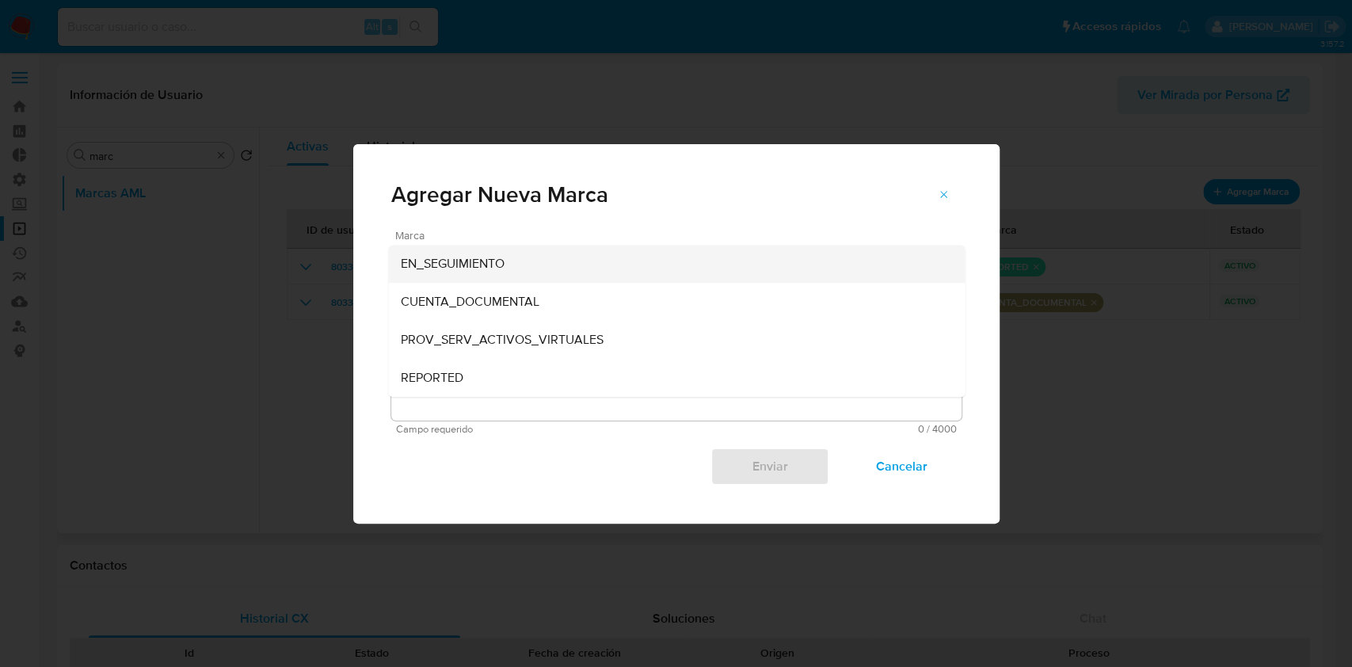
click at [503, 257] on span "EN_SEGUIMIENTO" at bounding box center [453, 264] width 104 height 16
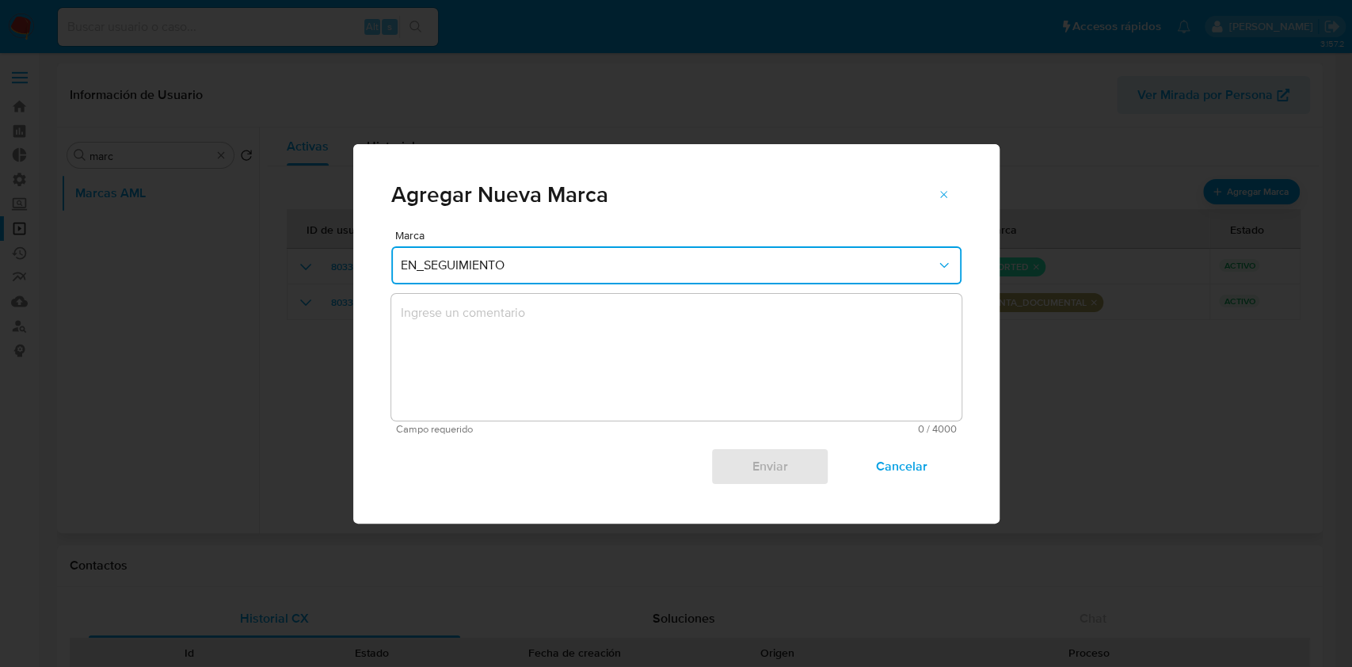
click at [552, 341] on textarea "marks-modal" at bounding box center [676, 357] width 570 height 127
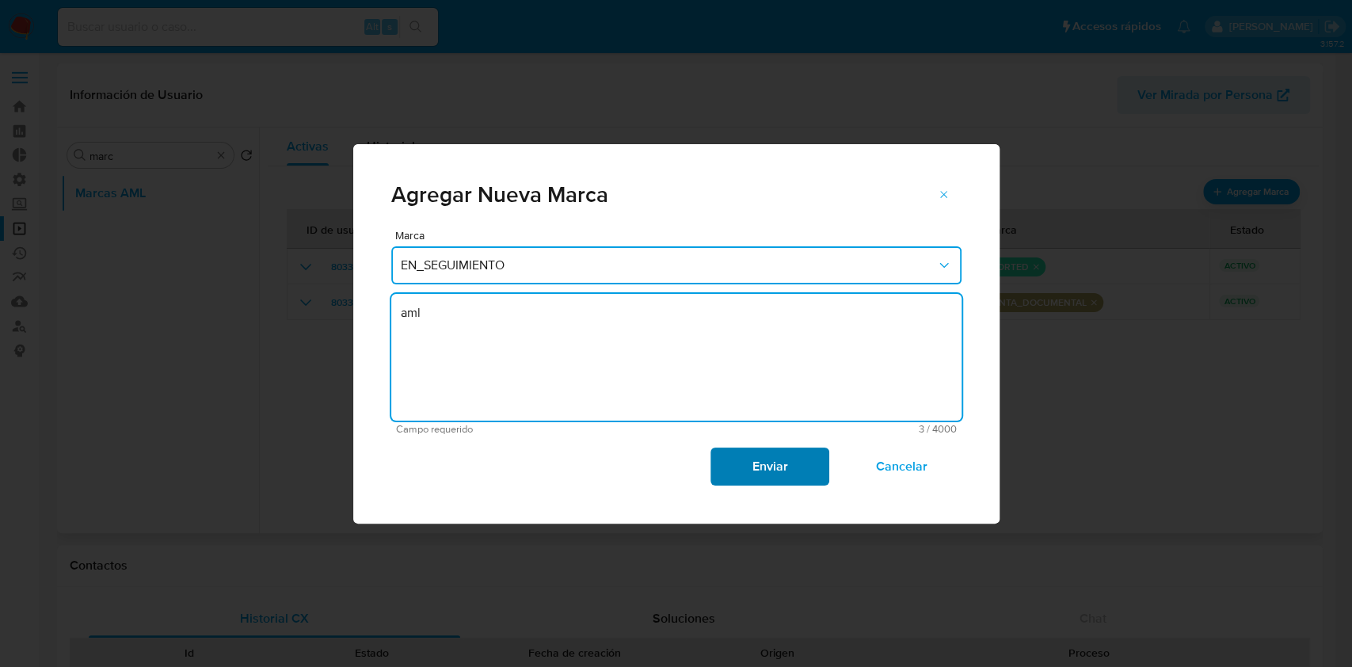
type textarea "aml"
click at [763, 457] on span "Enviar" at bounding box center [770, 466] width 78 height 35
